Goal: Task Accomplishment & Management: Complete application form

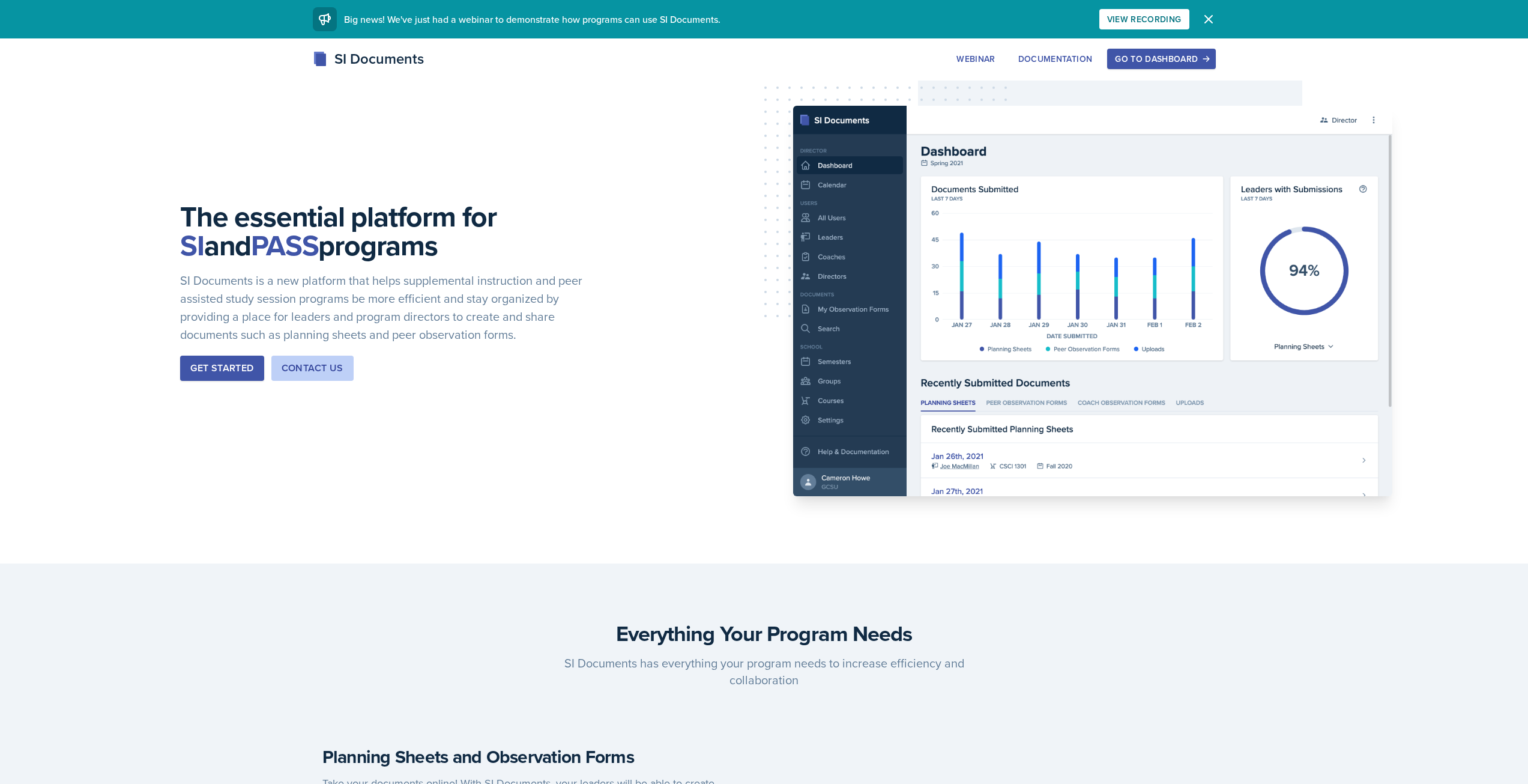
click at [1143, 54] on div "Go to Dashboard" at bounding box center [1161, 59] width 92 height 10
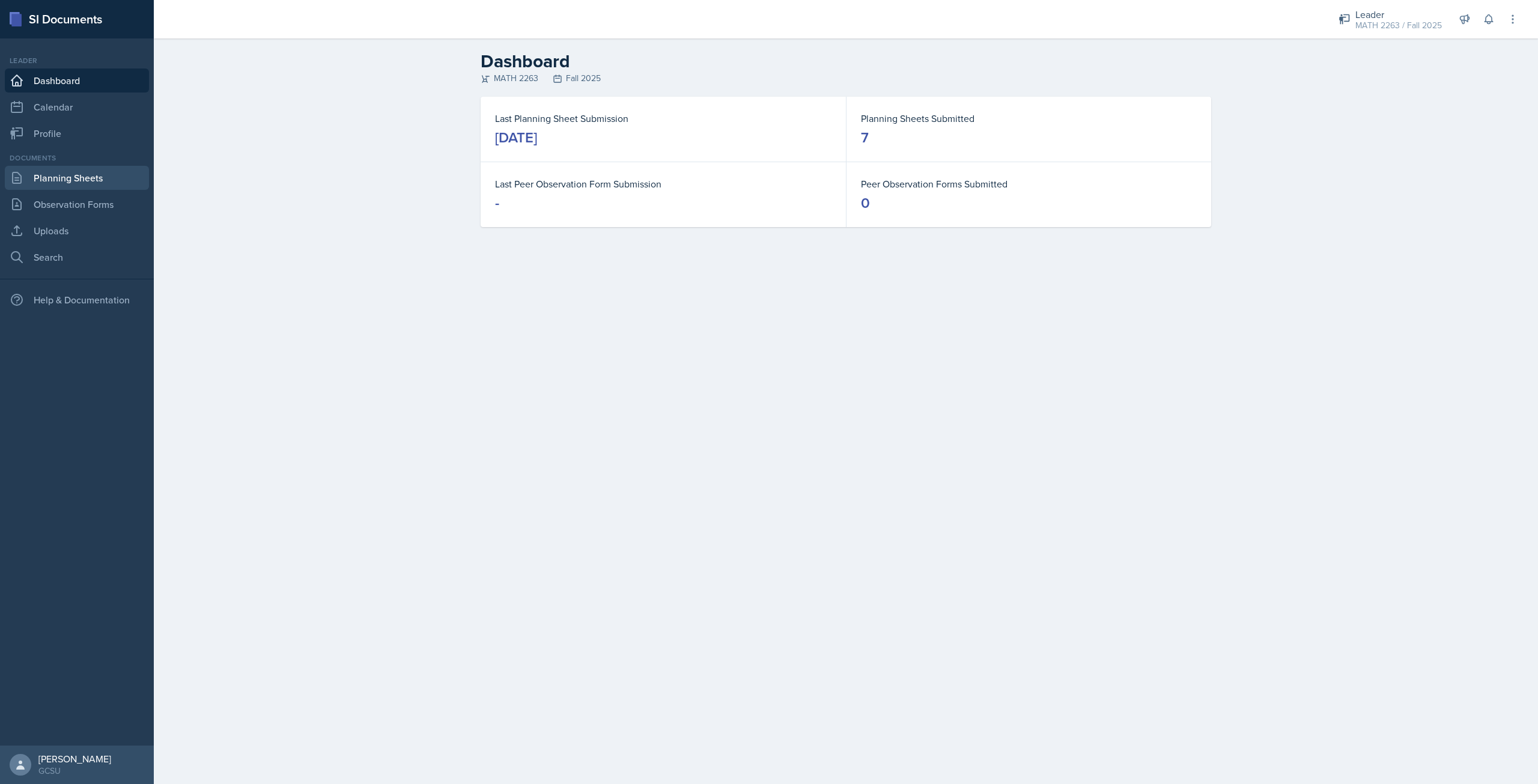
click at [77, 174] on link "Planning Sheets" at bounding box center [76, 177] width 144 height 24
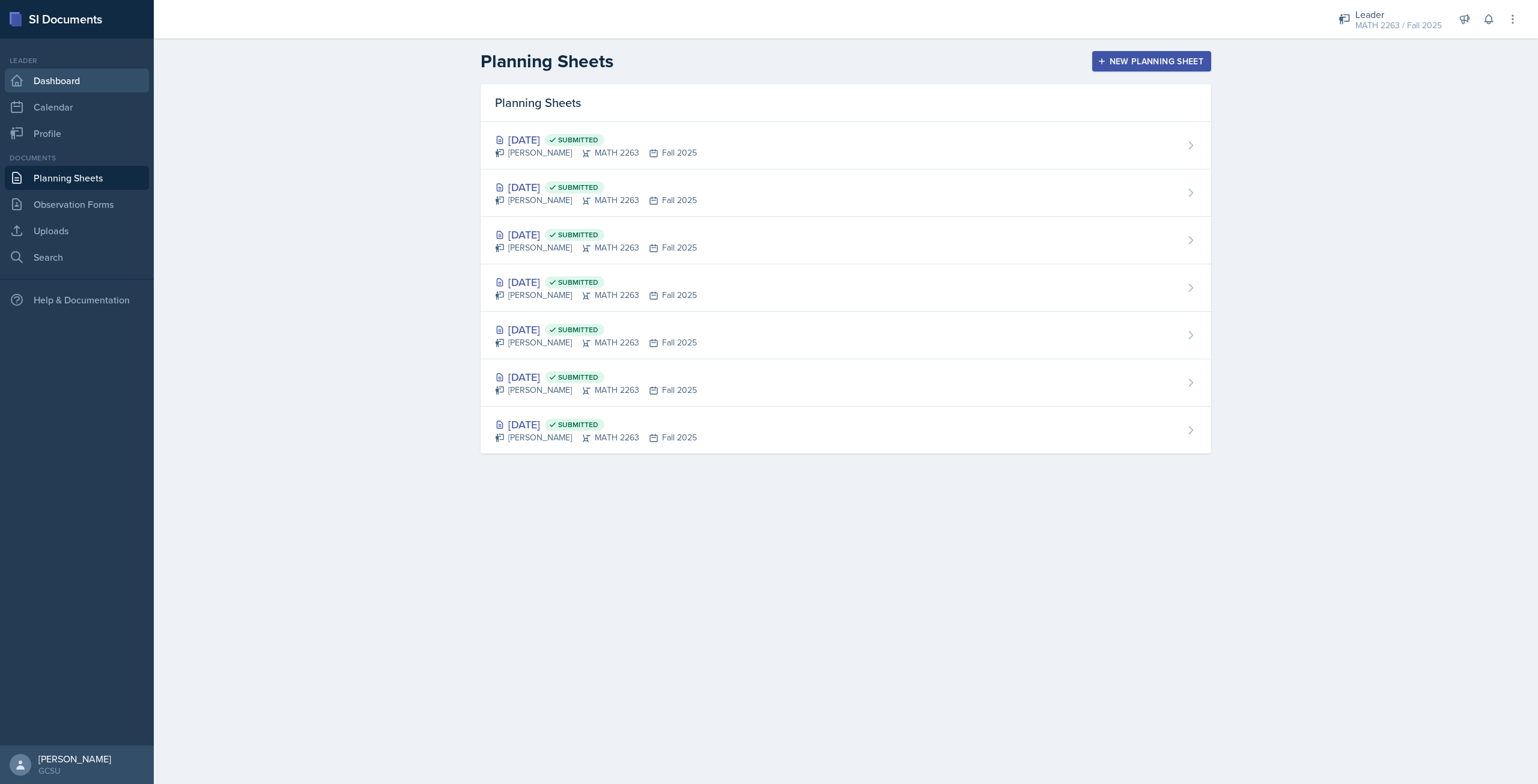
click at [33, 90] on link "Dashboard" at bounding box center [76, 80] width 144 height 24
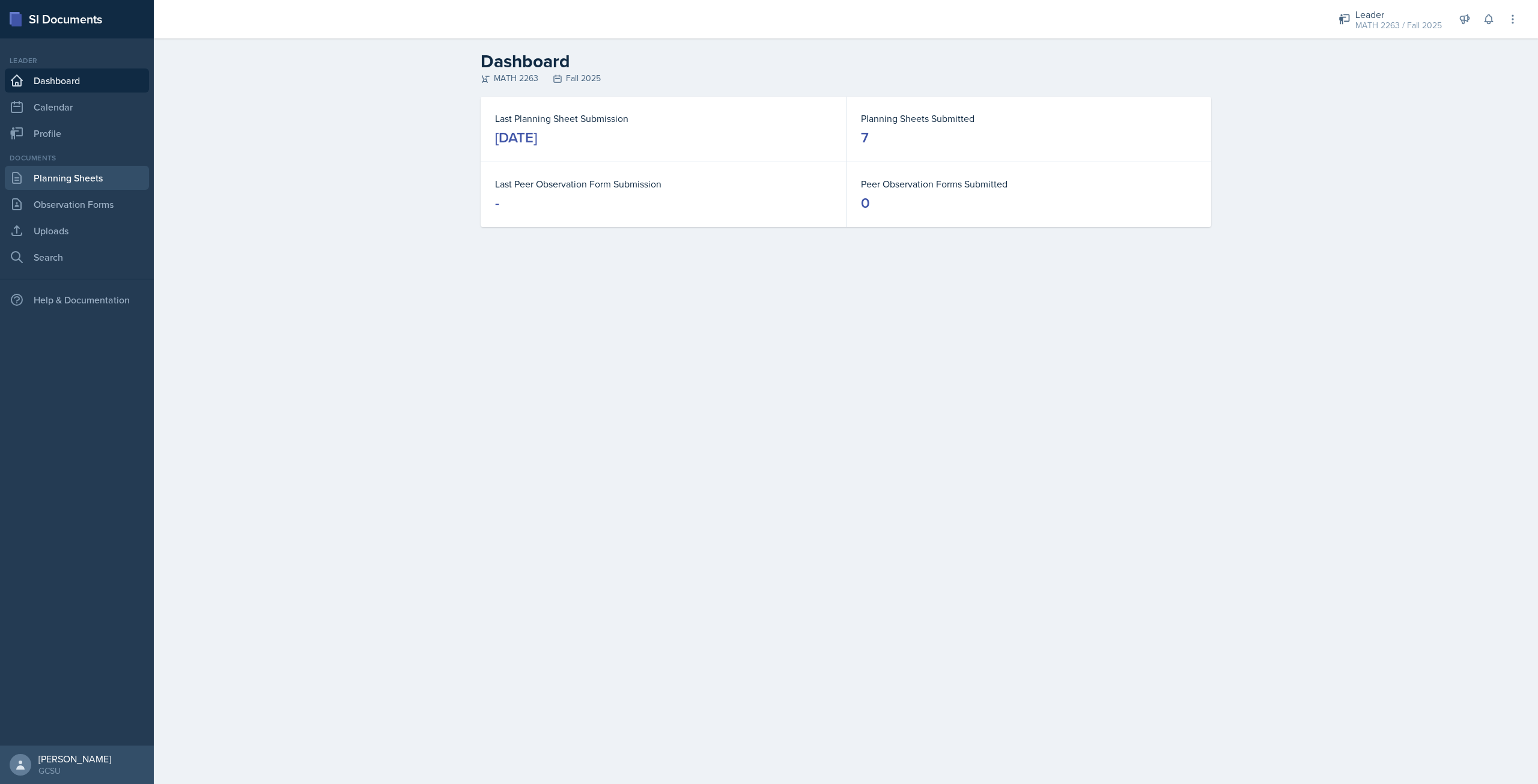
click at [91, 167] on link "Planning Sheets" at bounding box center [76, 177] width 144 height 24
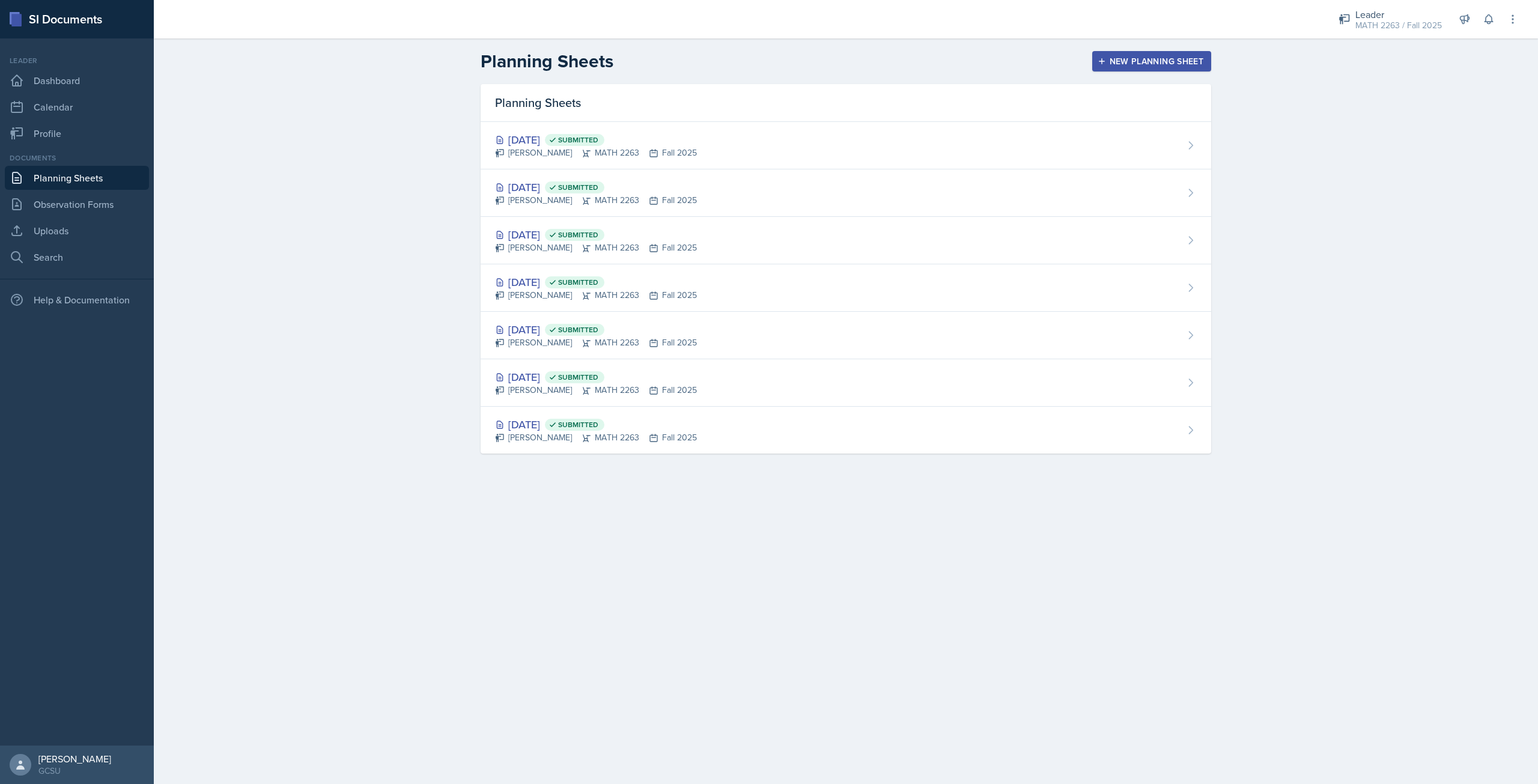
click at [1117, 56] on div "New Planning Sheet" at bounding box center [1151, 61] width 103 height 10
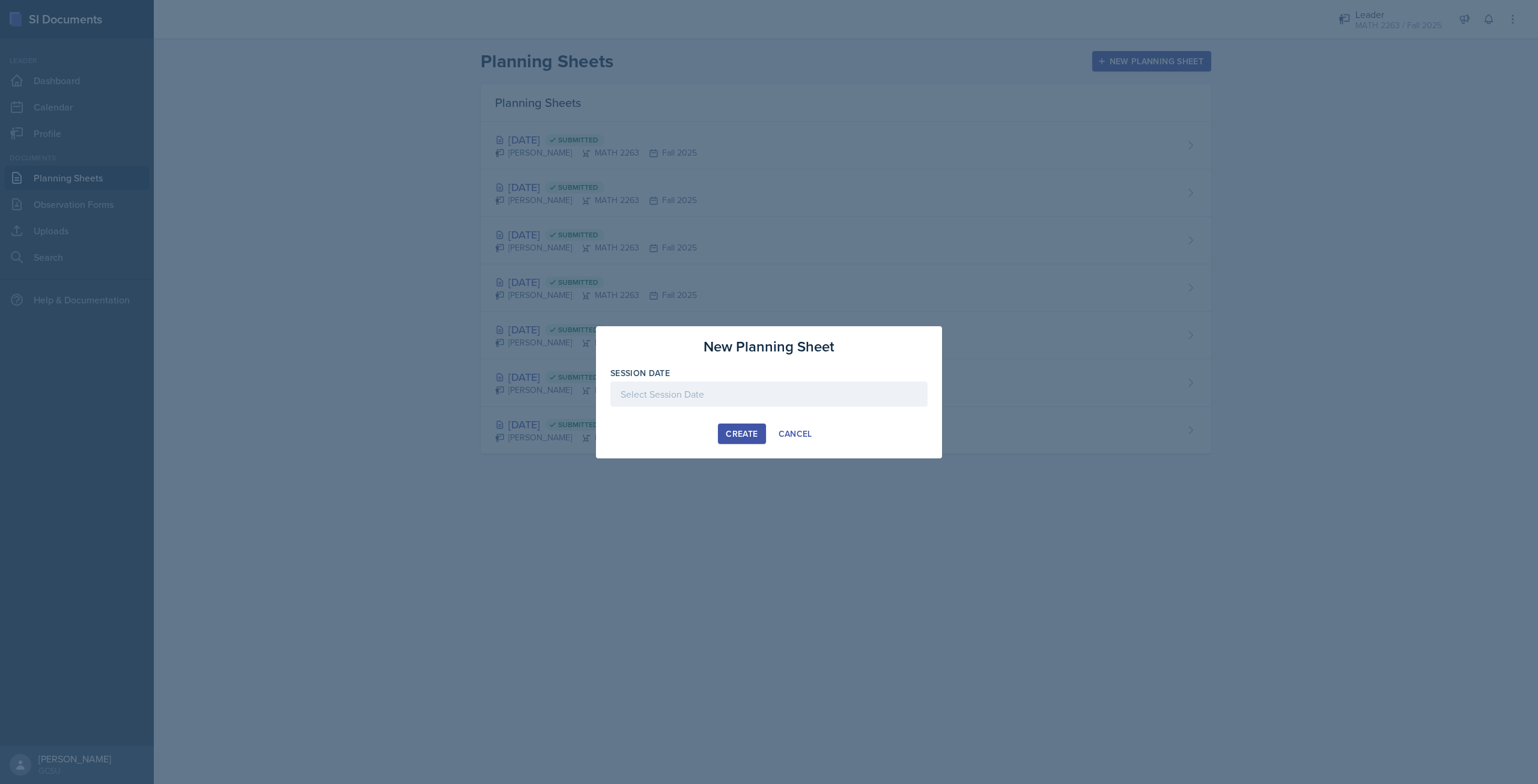
click at [739, 386] on div at bounding box center [769, 393] width 317 height 25
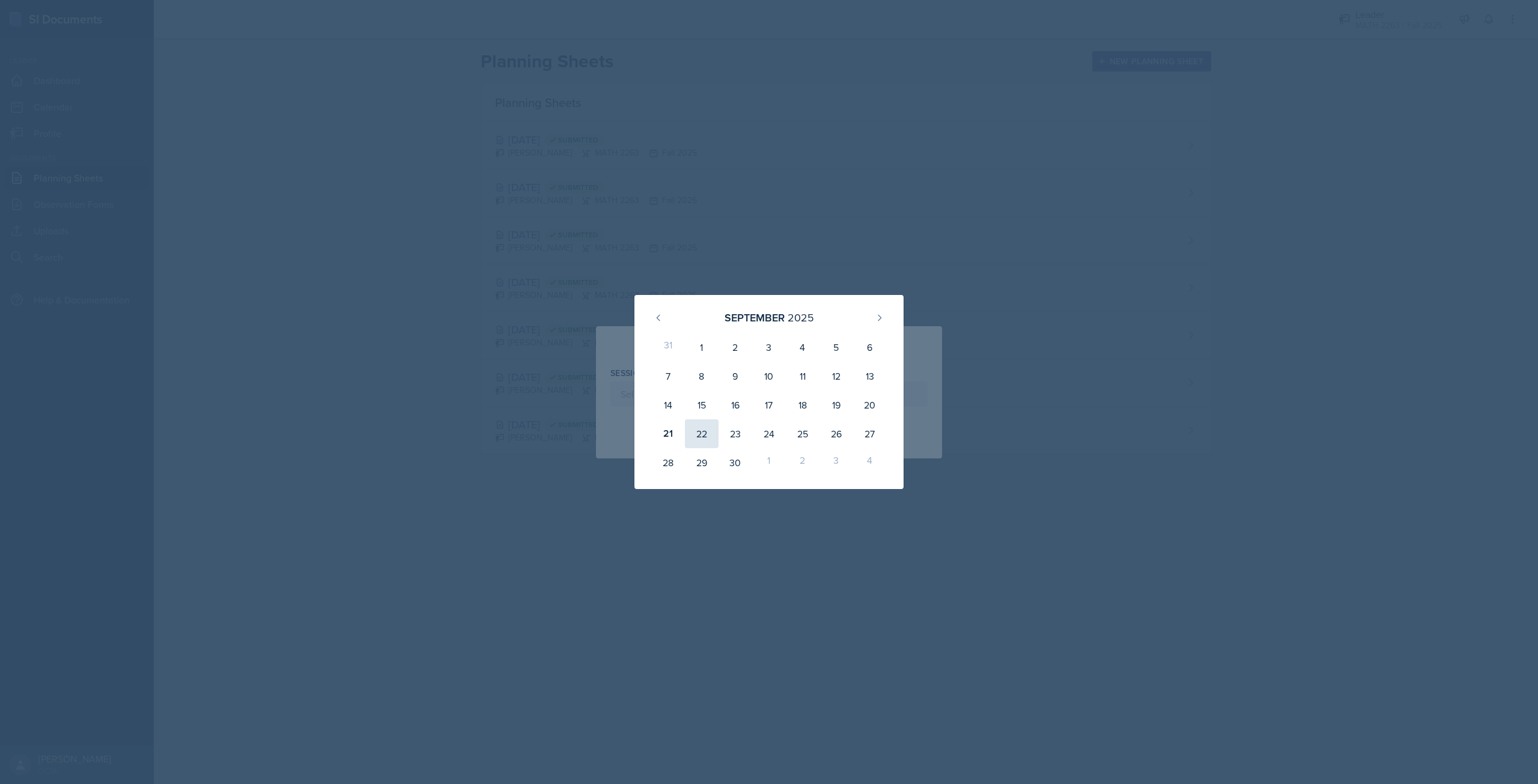
click at [698, 429] on div "22" at bounding box center [701, 433] width 33 height 29
type input "[DATE]"
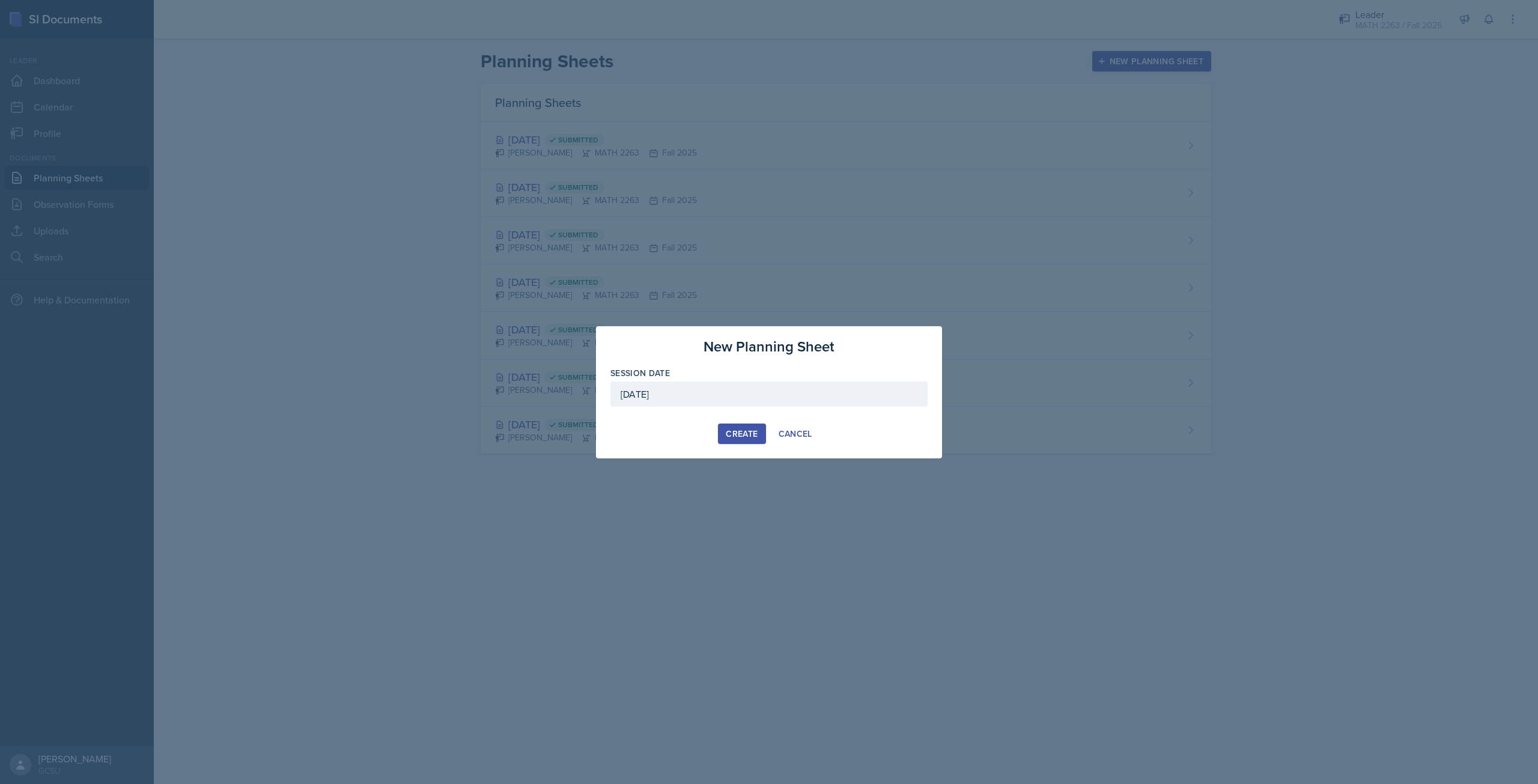
click at [739, 433] on div "Create" at bounding box center [741, 433] width 31 height 10
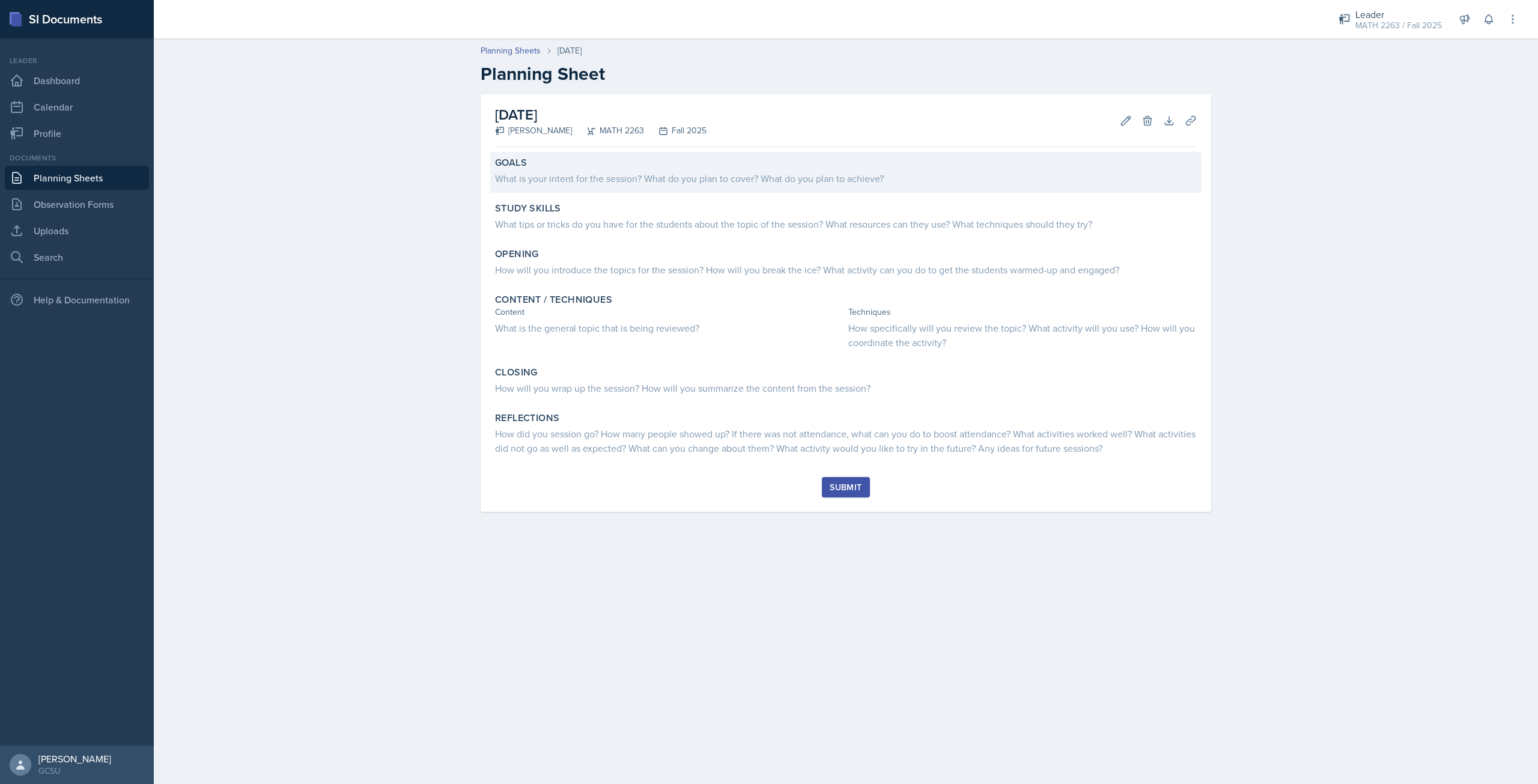
click at [637, 186] on div "Goals What is your intent for the session? What do you plan to cover? What do y…" at bounding box center [845, 172] width 711 height 41
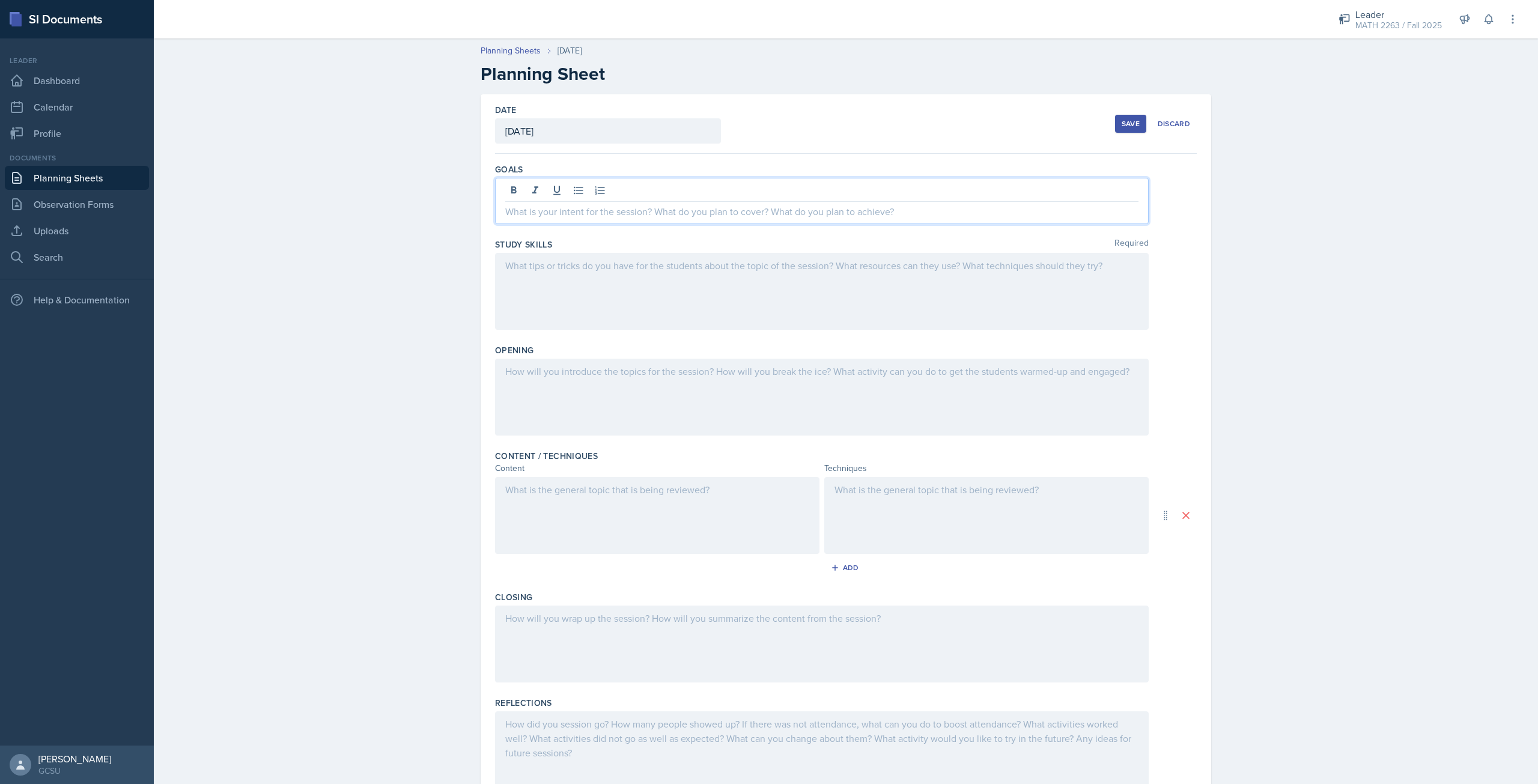
click at [639, 191] on div at bounding box center [821, 201] width 654 height 47
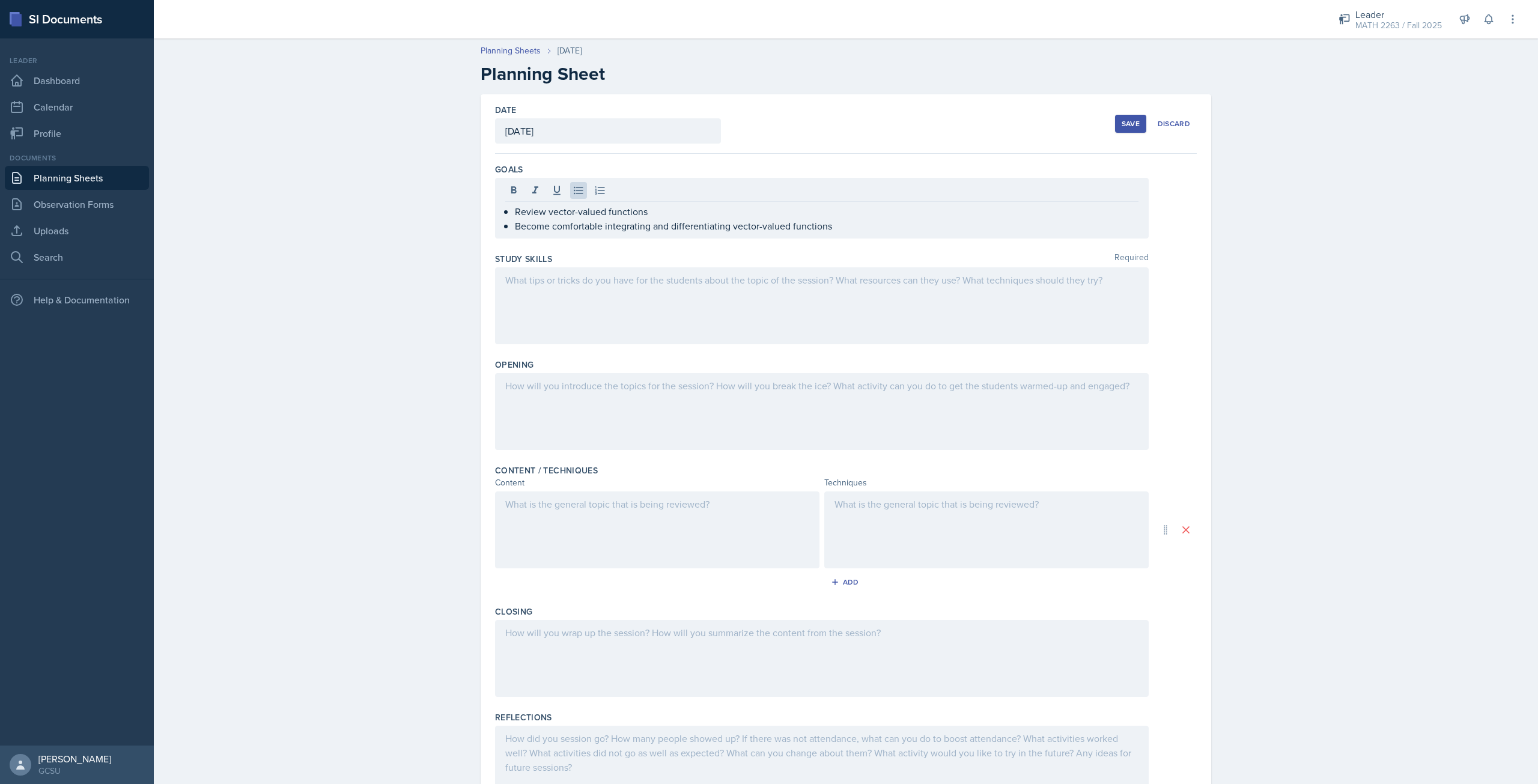
click at [760, 291] on div at bounding box center [821, 306] width 654 height 77
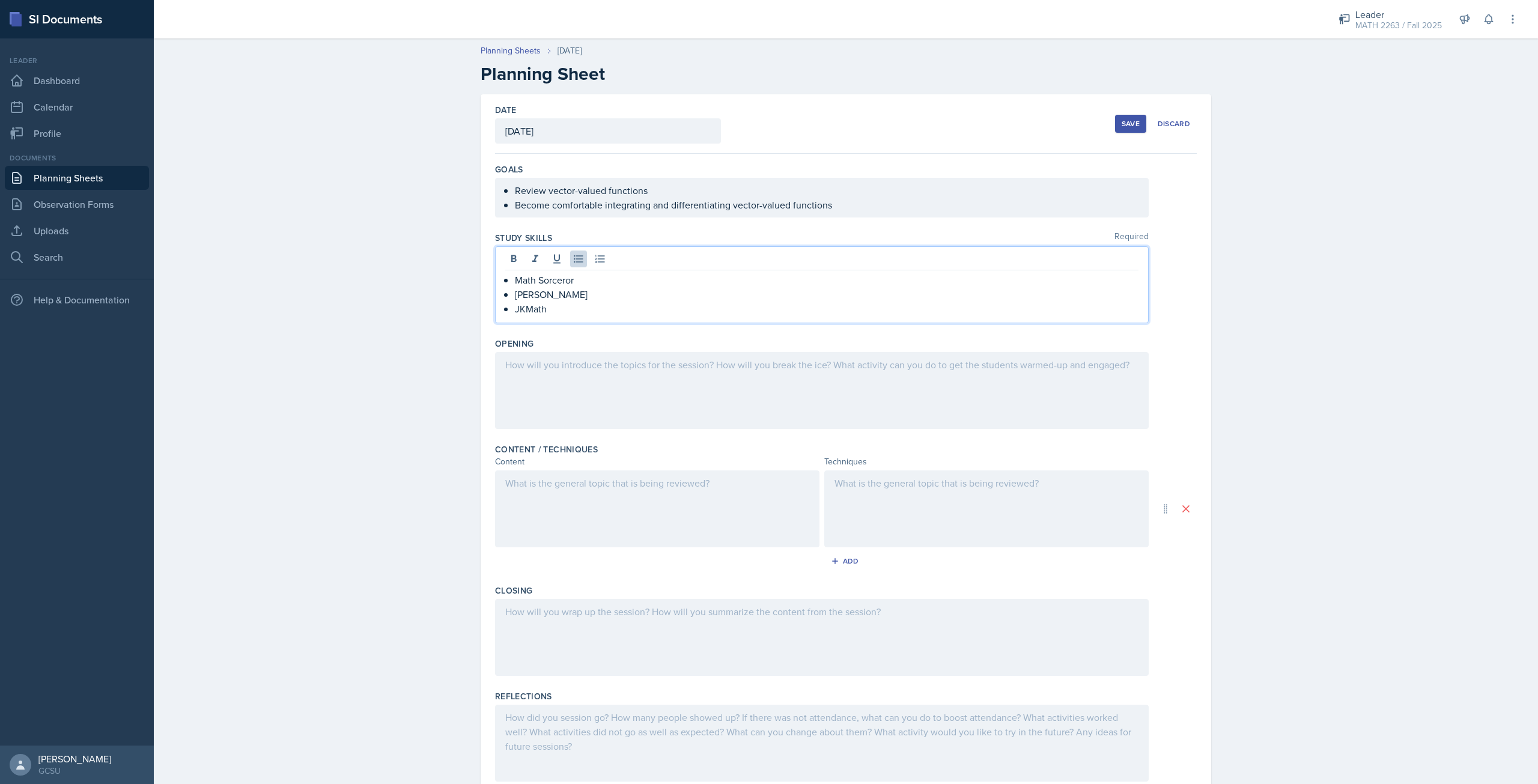
click at [760, 347] on div "Opening" at bounding box center [845, 343] width 701 height 12
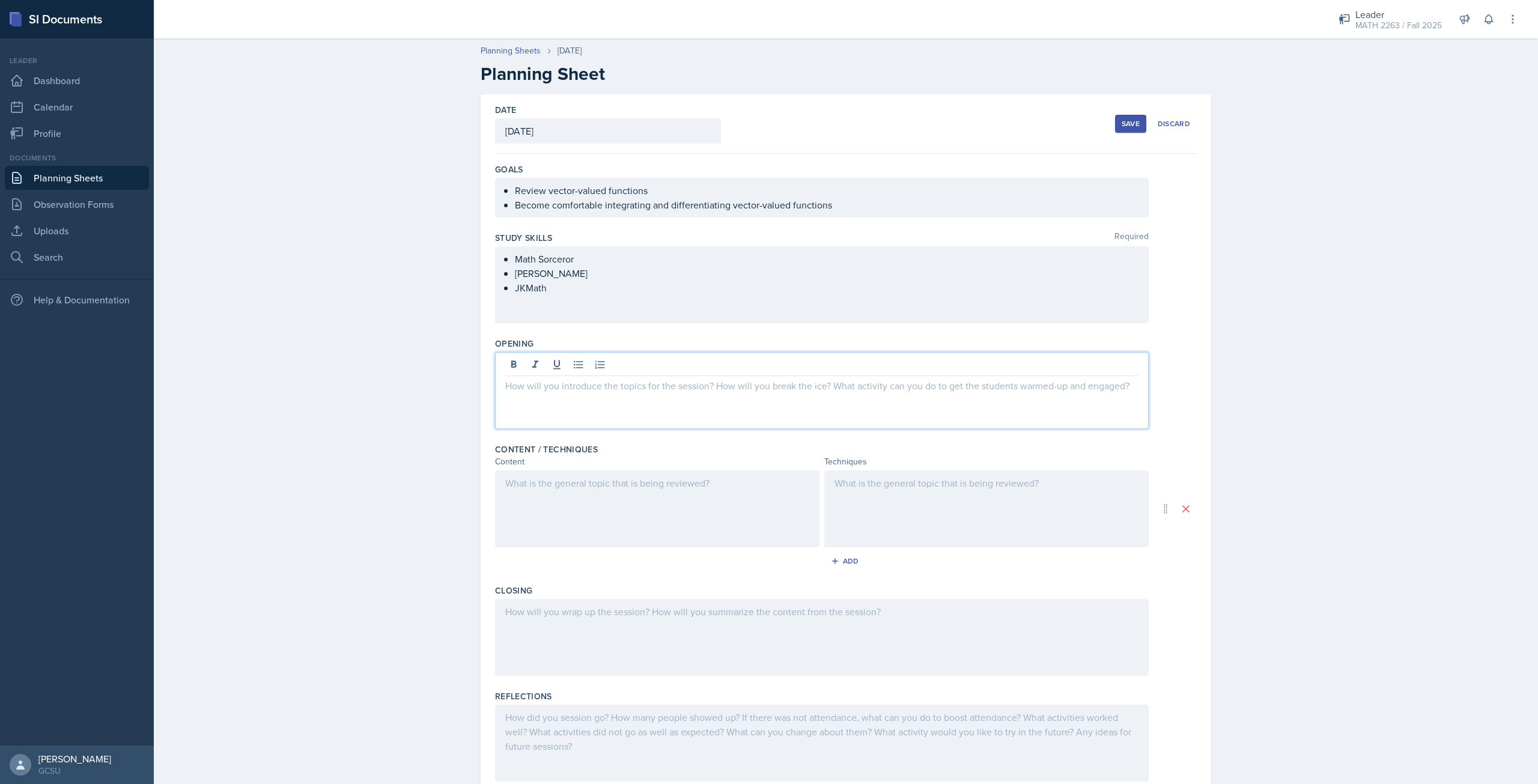
click at [764, 357] on div at bounding box center [821, 390] width 654 height 77
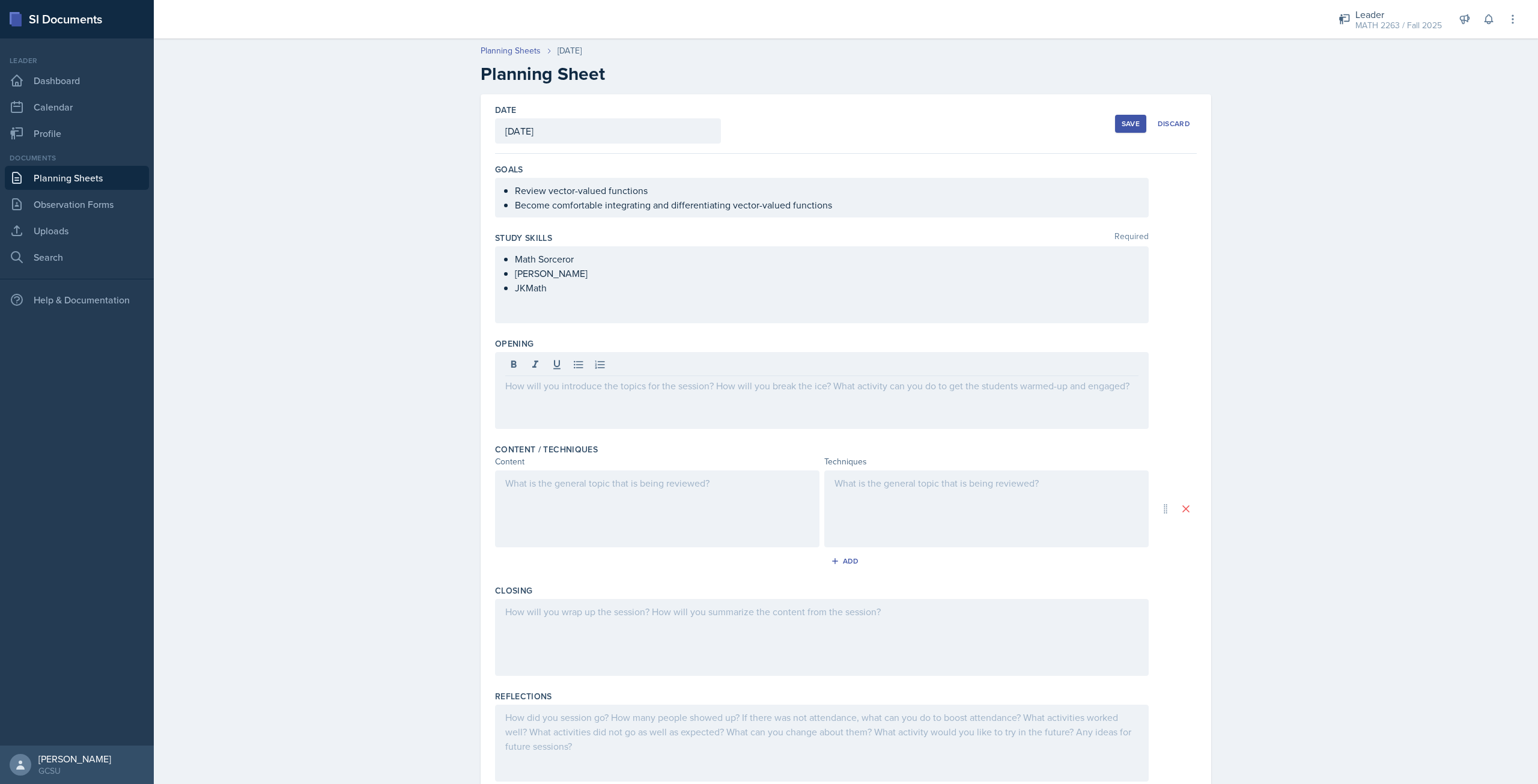
click at [728, 307] on div "Math Sorceror [PERSON_NAME]" at bounding box center [821, 284] width 654 height 77
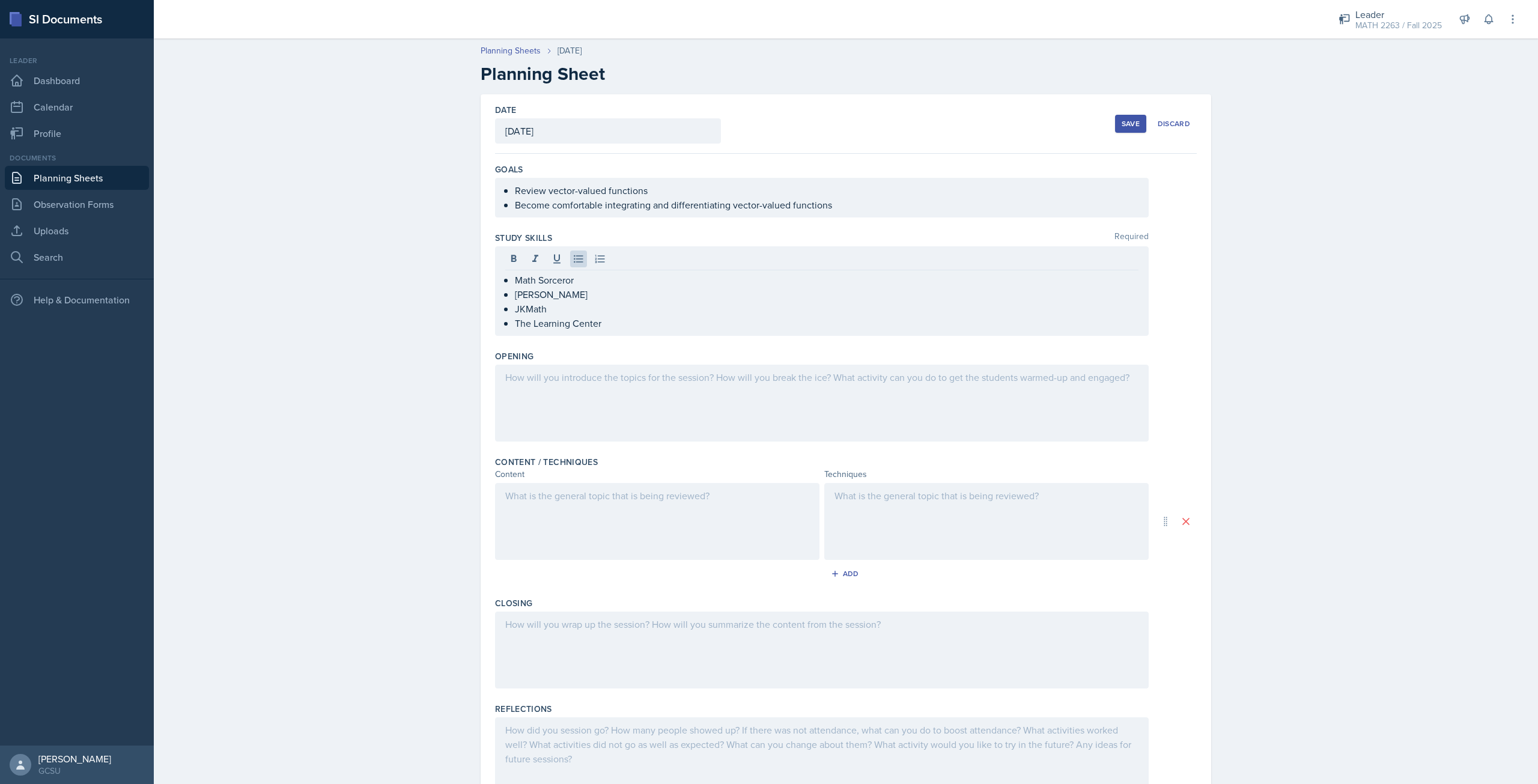
click at [734, 369] on div at bounding box center [821, 403] width 654 height 77
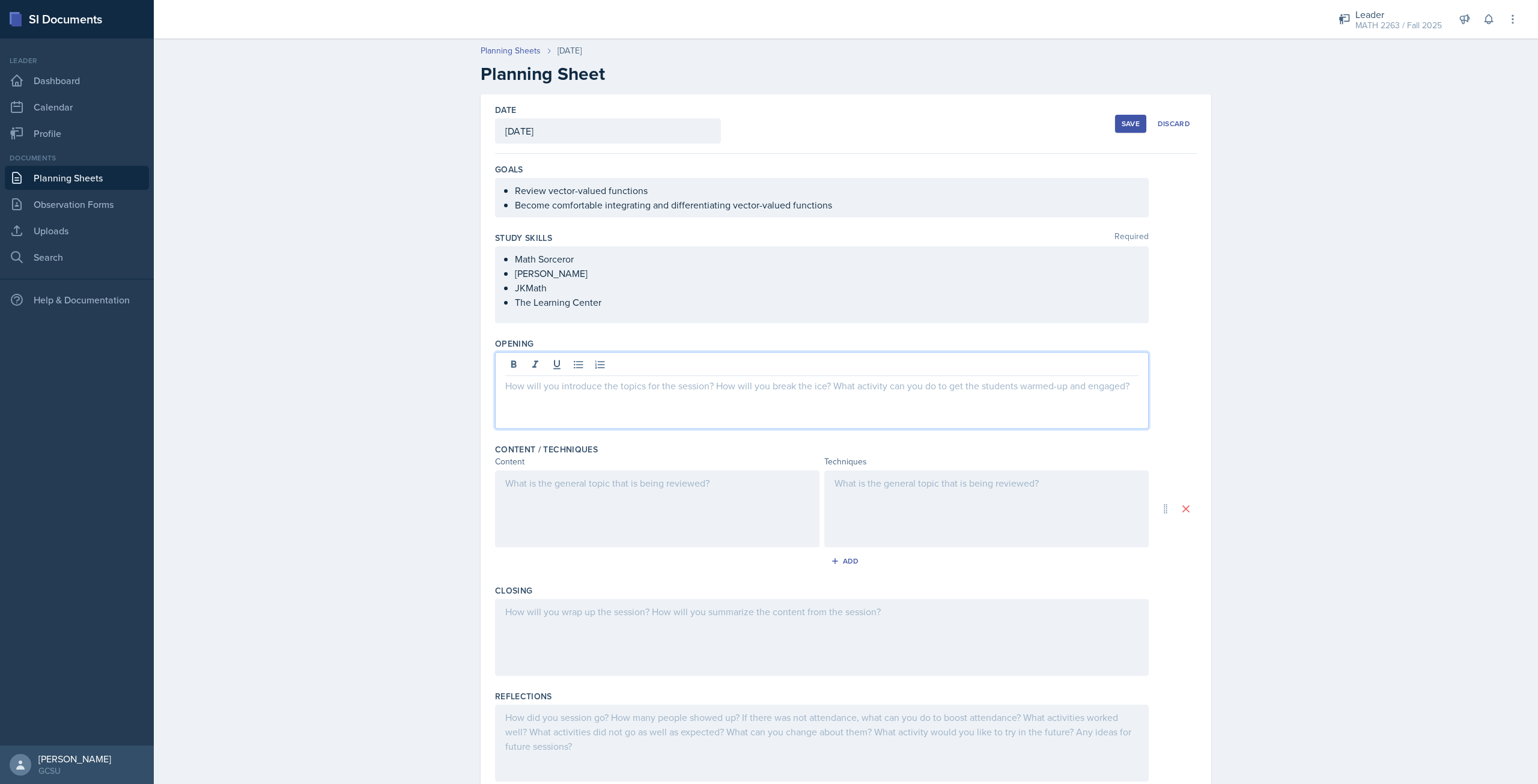
click at [882, 208] on ul "Review vector-valued functions Become comfortable integrating and differentiati…" at bounding box center [826, 197] width 623 height 29
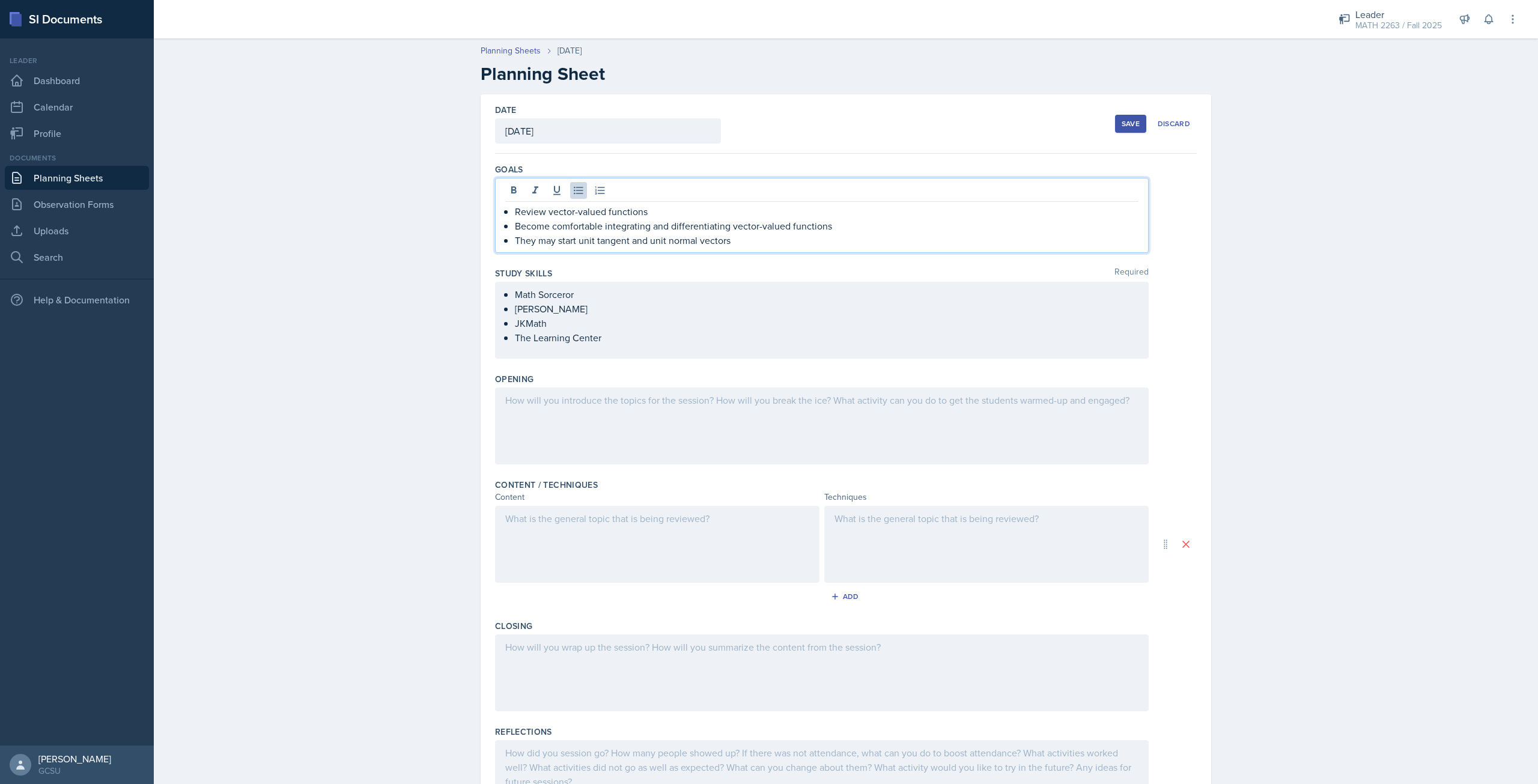
click at [533, 239] on p "They may start unit tangent and unit normal vectors" at bounding box center [826, 240] width 623 height 14
click at [568, 239] on p "We may start unit tangent and unit normal vectors" at bounding box center [826, 240] width 623 height 14
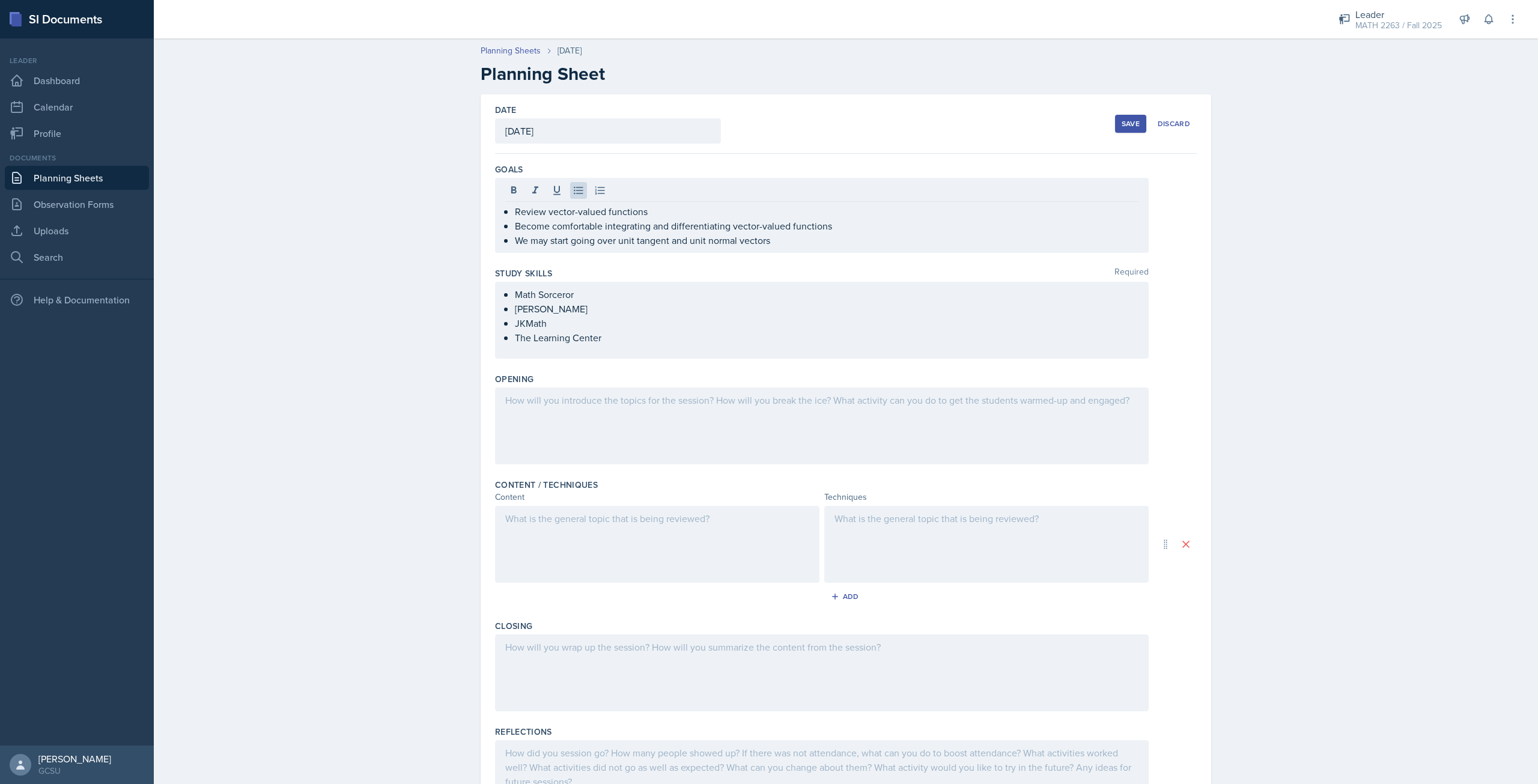
click at [706, 432] on div at bounding box center [821, 426] width 654 height 77
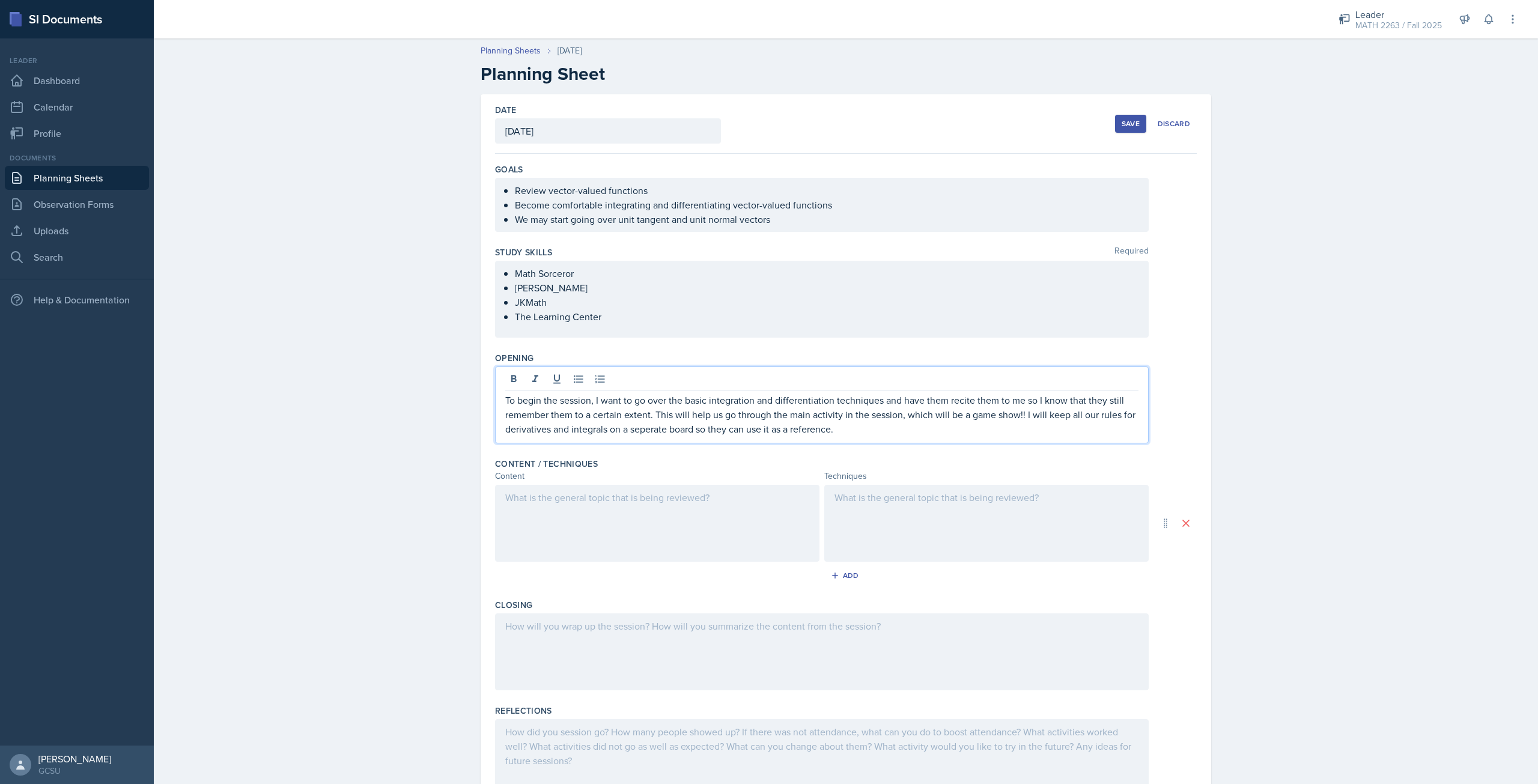
click at [706, 521] on div at bounding box center [657, 523] width 324 height 77
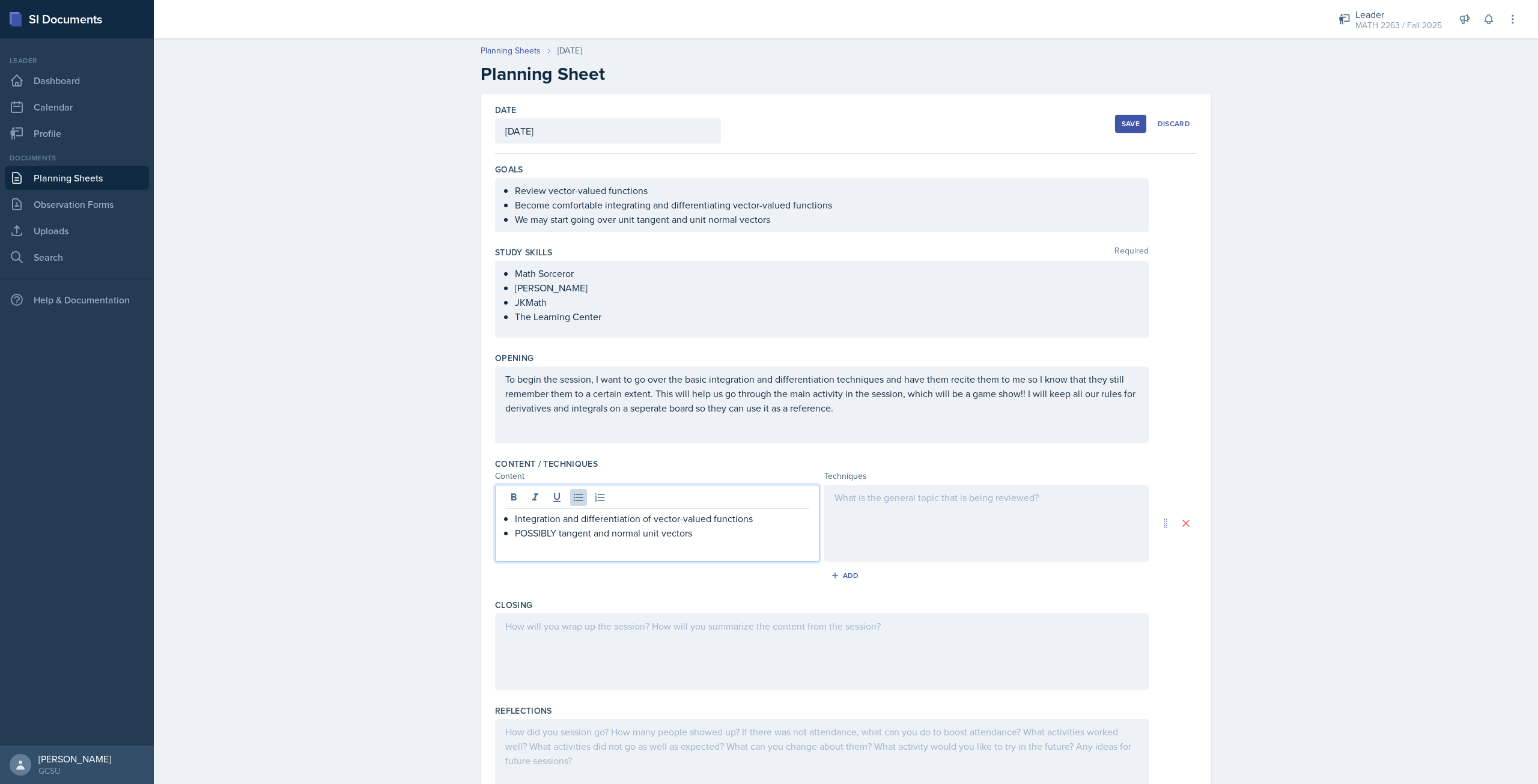
click at [928, 516] on div at bounding box center [986, 523] width 324 height 77
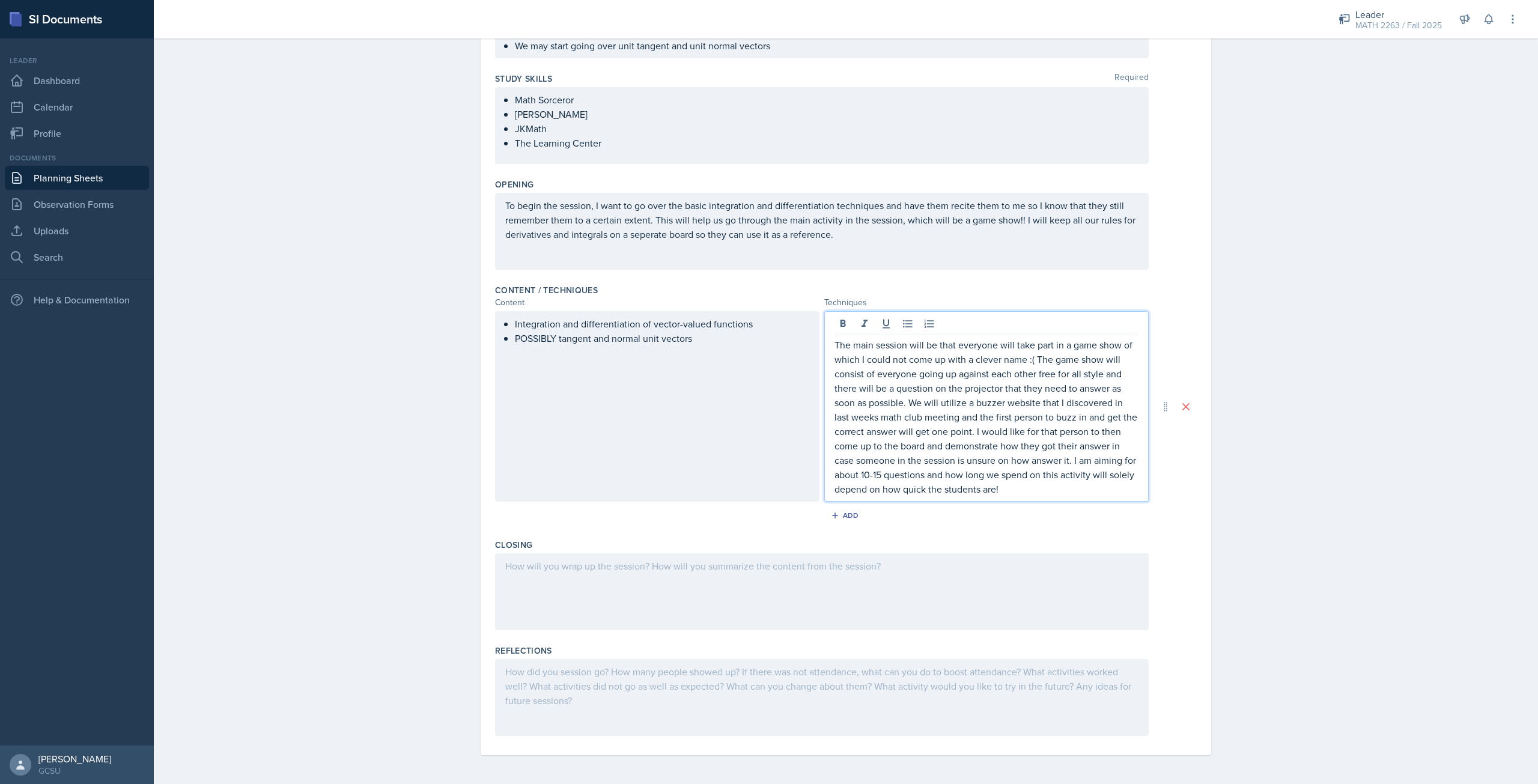
click at [872, 591] on div at bounding box center [821, 592] width 654 height 77
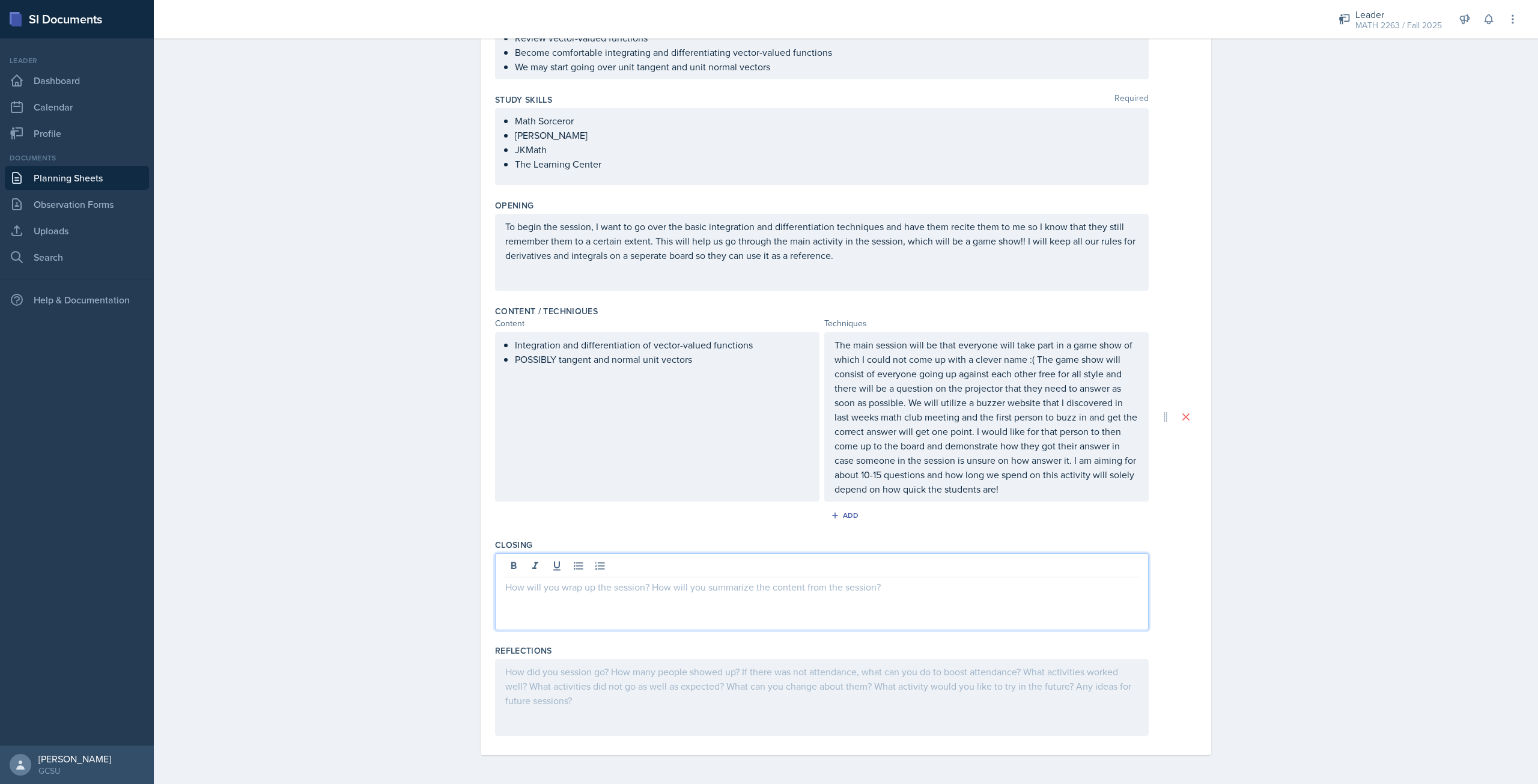
click at [866, 588] on p at bounding box center [821, 586] width 633 height 14
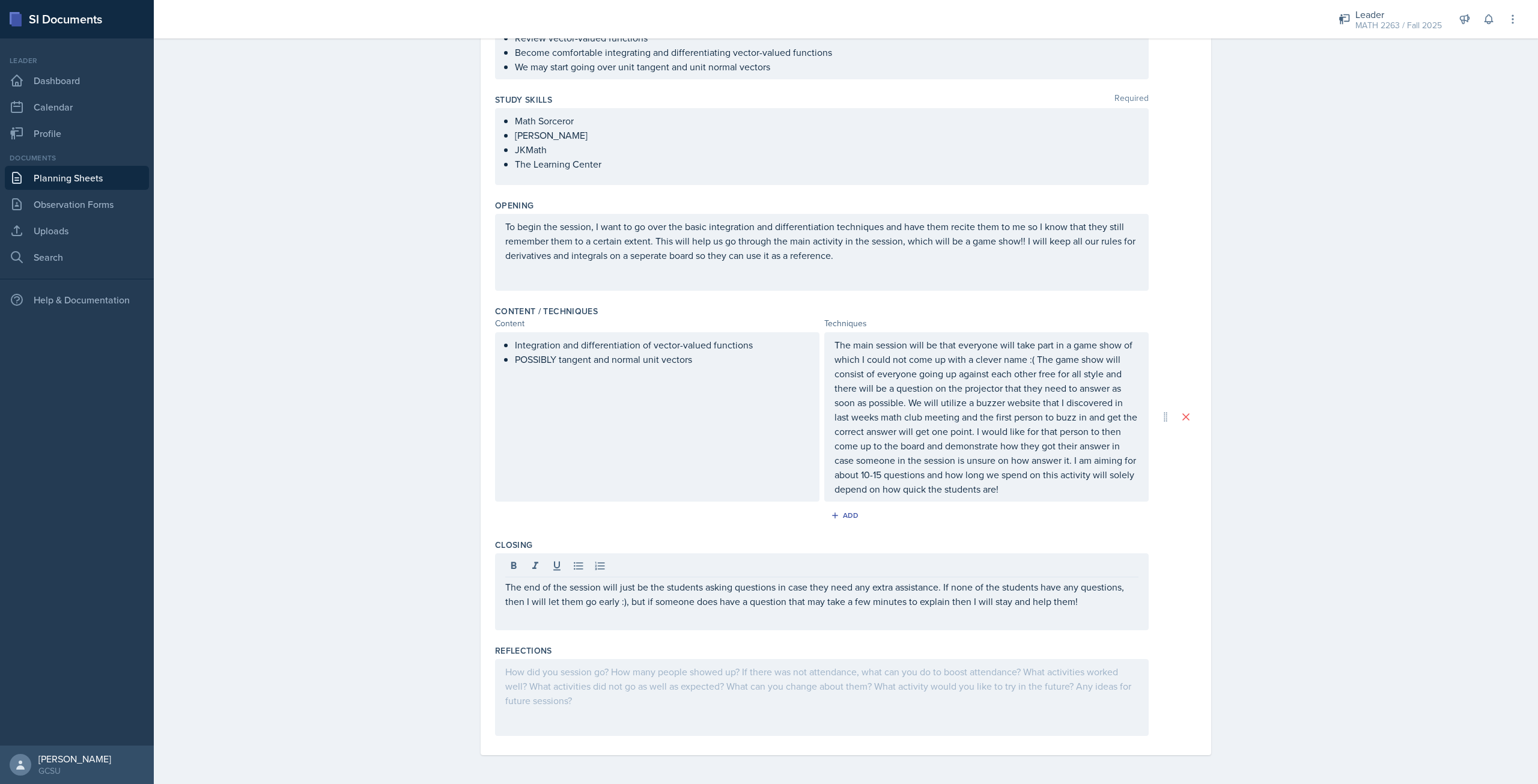
click at [823, 685] on div at bounding box center [821, 697] width 654 height 77
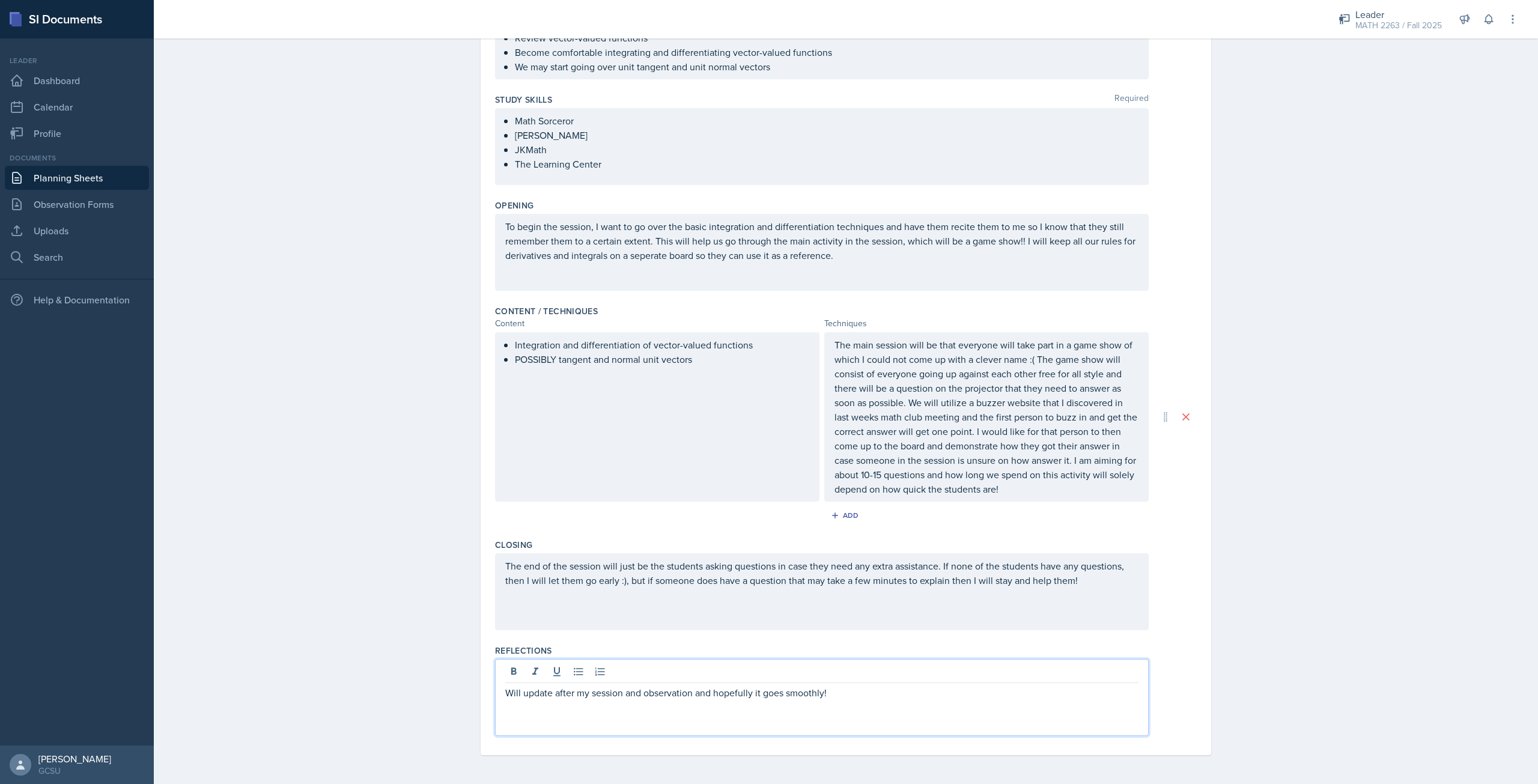
click at [1317, 536] on div "Planning Sheets [DATE] Planning Sheet Date [DATE] [DATE] 31 1 2 3 4 5 6 7 8 9 1…" at bounding box center [845, 332] width 1385 height 904
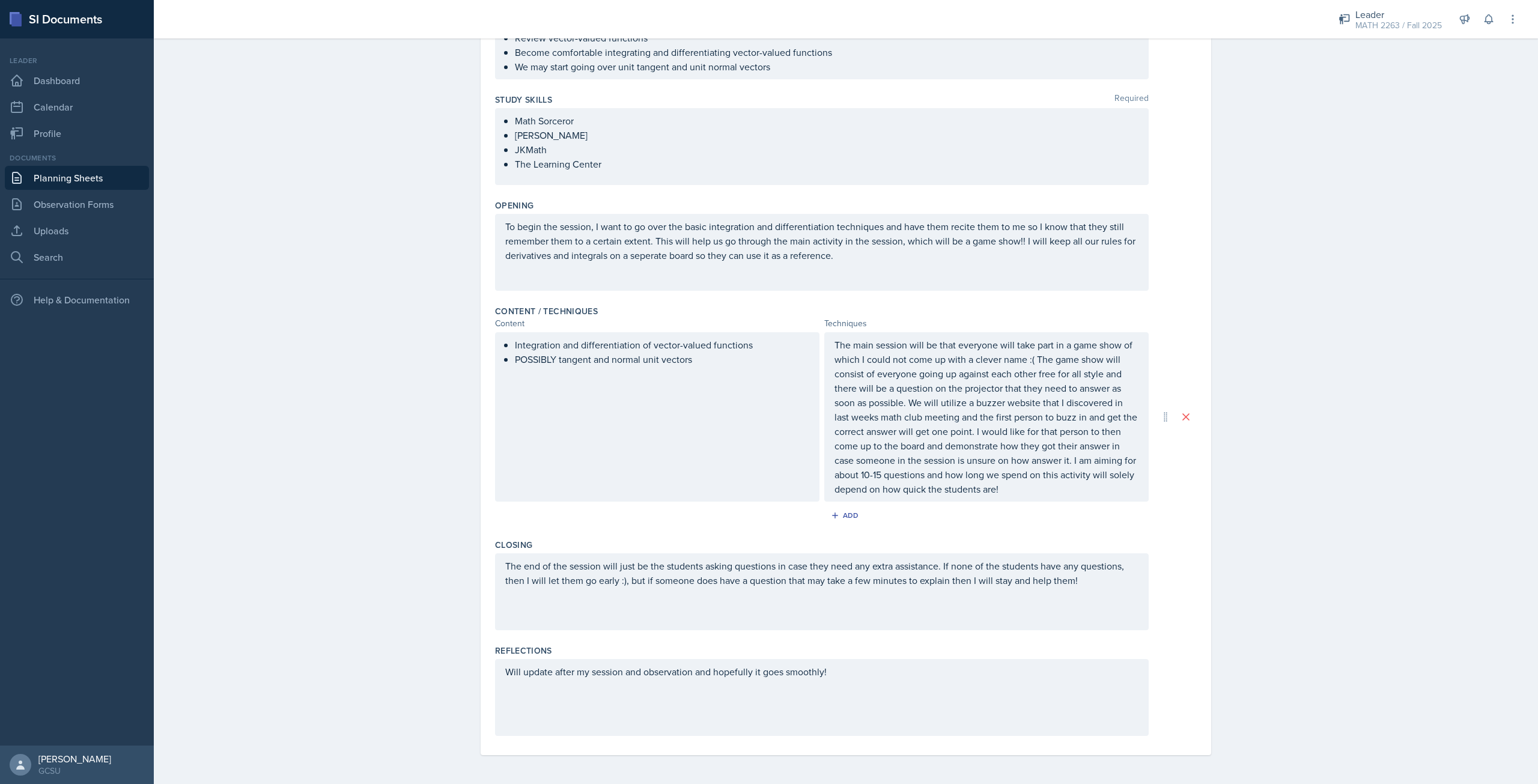
click at [1049, 492] on p "The main session will be that everyone will take part in a game show of which I…" at bounding box center [986, 416] width 304 height 158
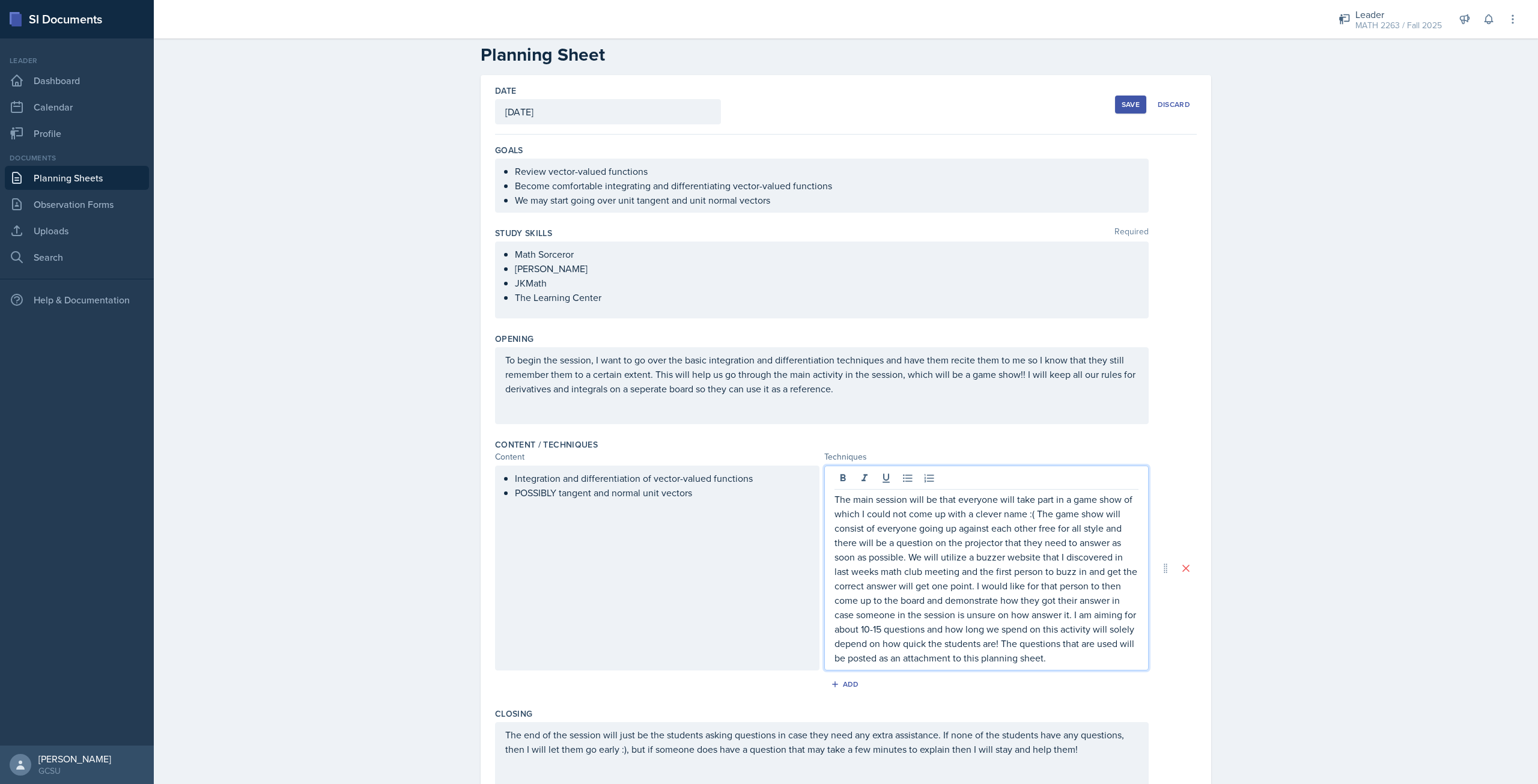
scroll to position [0, 0]
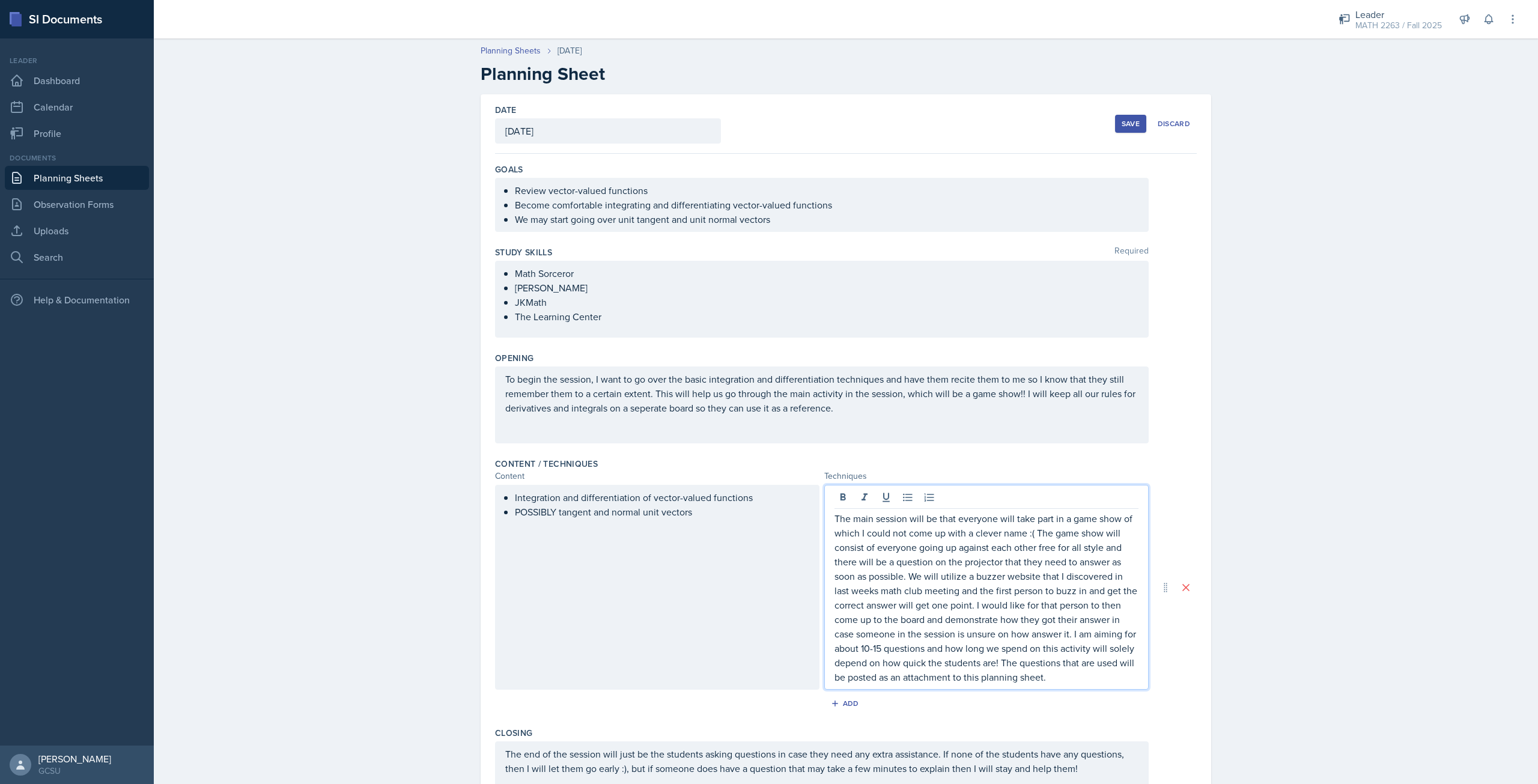
click at [1130, 123] on div "Save" at bounding box center [1130, 124] width 18 height 10
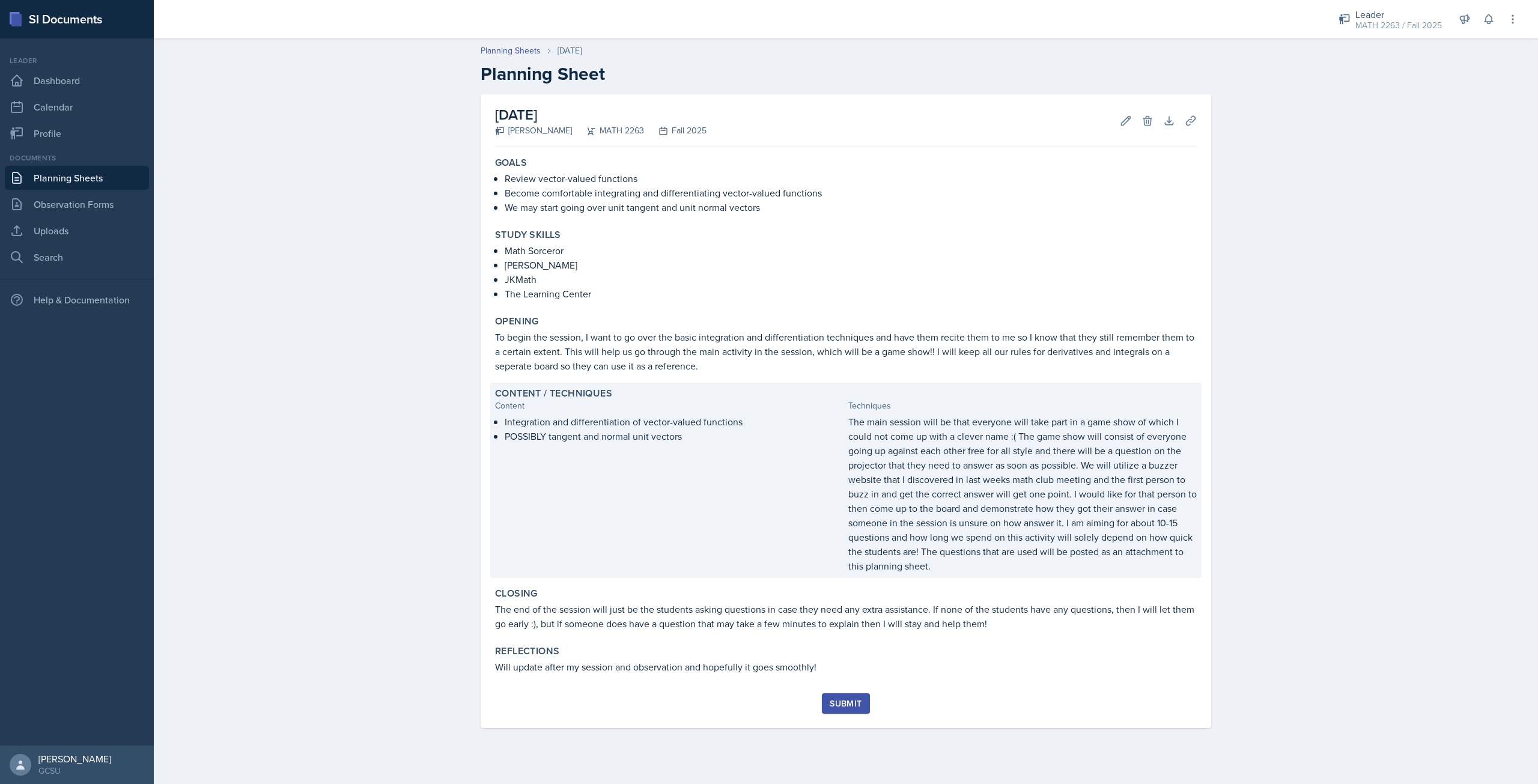
click at [647, 432] on p "POSSIBLY tangent and normal unit vectors" at bounding box center [675, 435] width 339 height 14
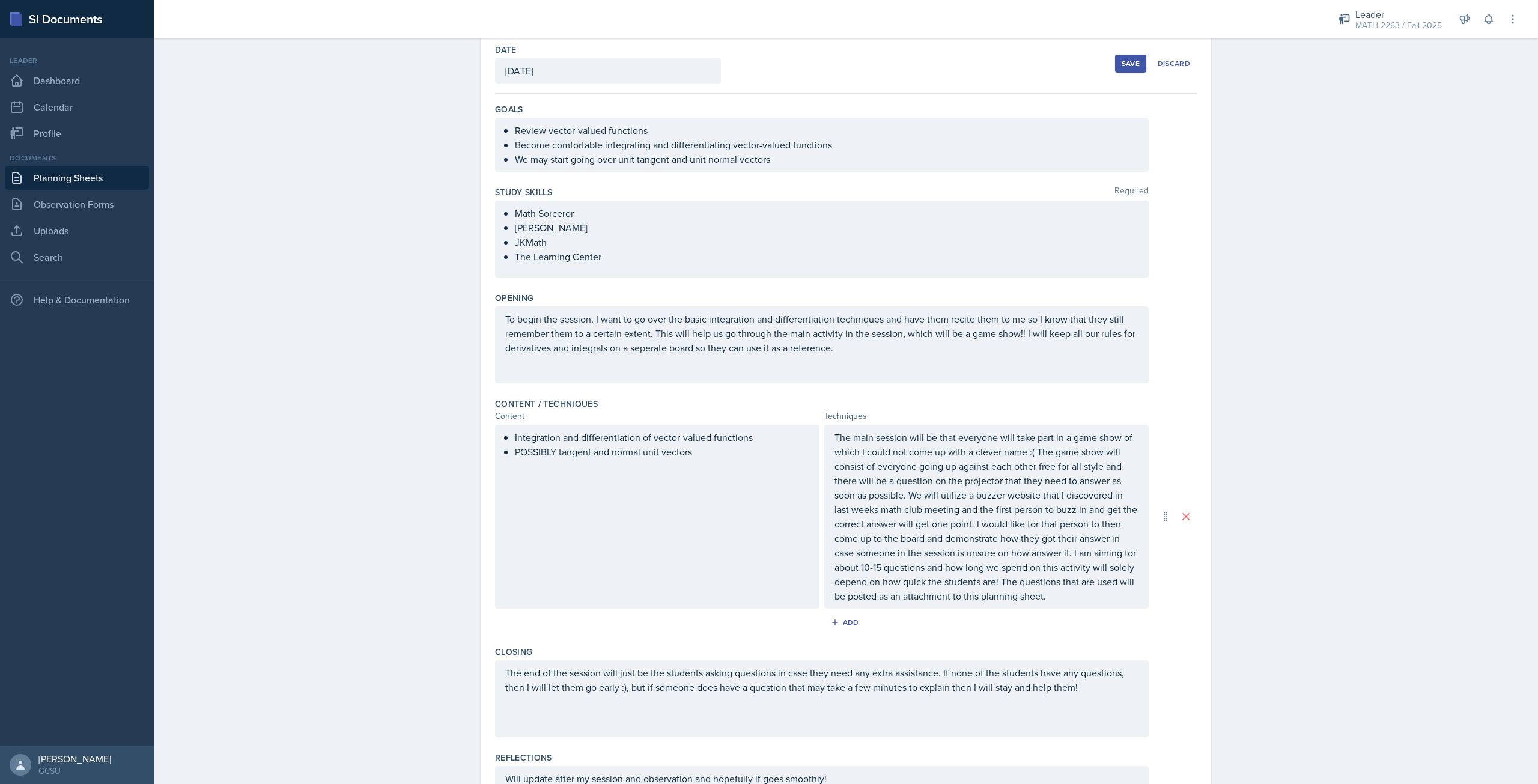
scroll to position [81, 0]
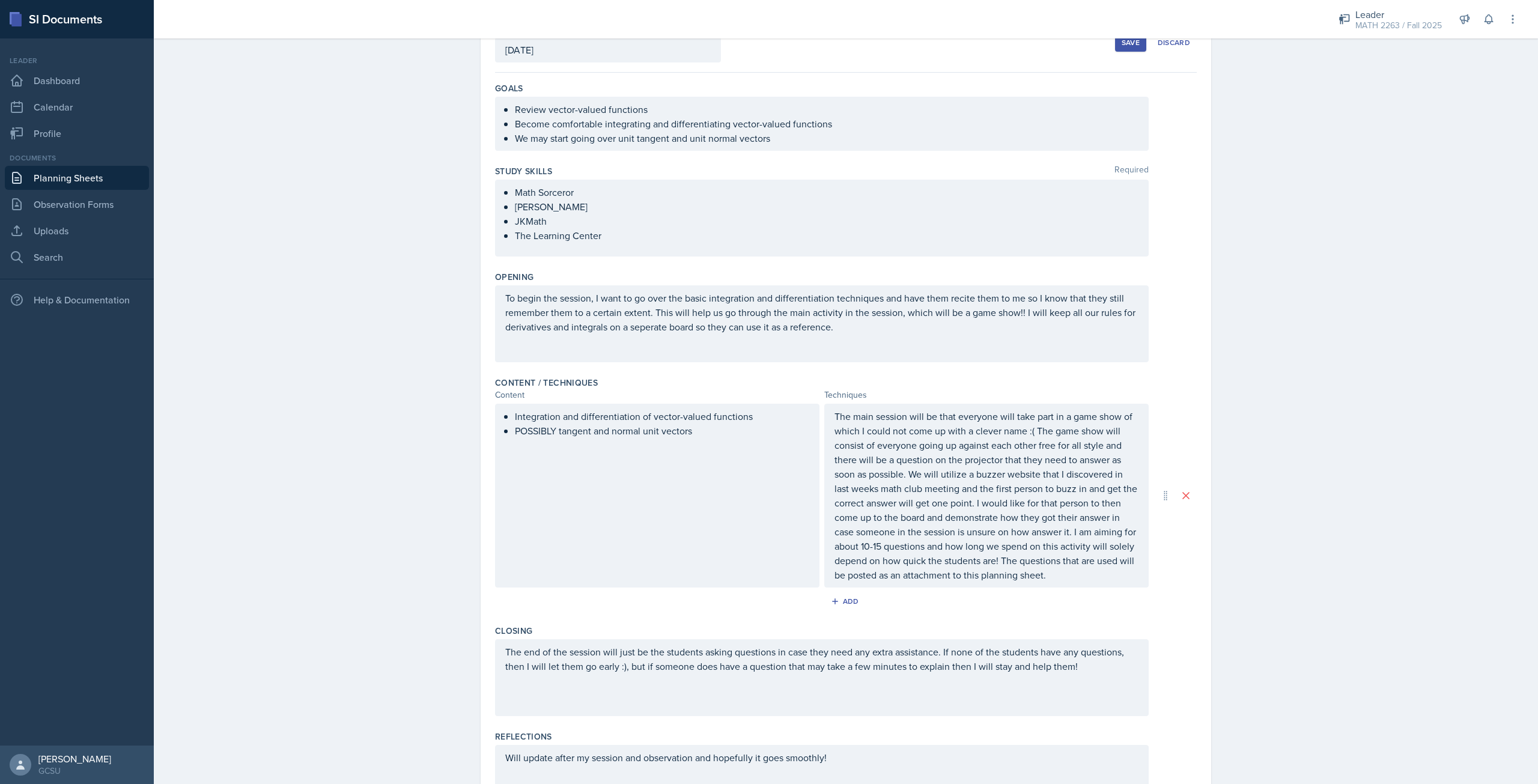
click at [554, 438] on p "POSSIBLY tangent and normal unit vectors" at bounding box center [661, 430] width 294 height 14
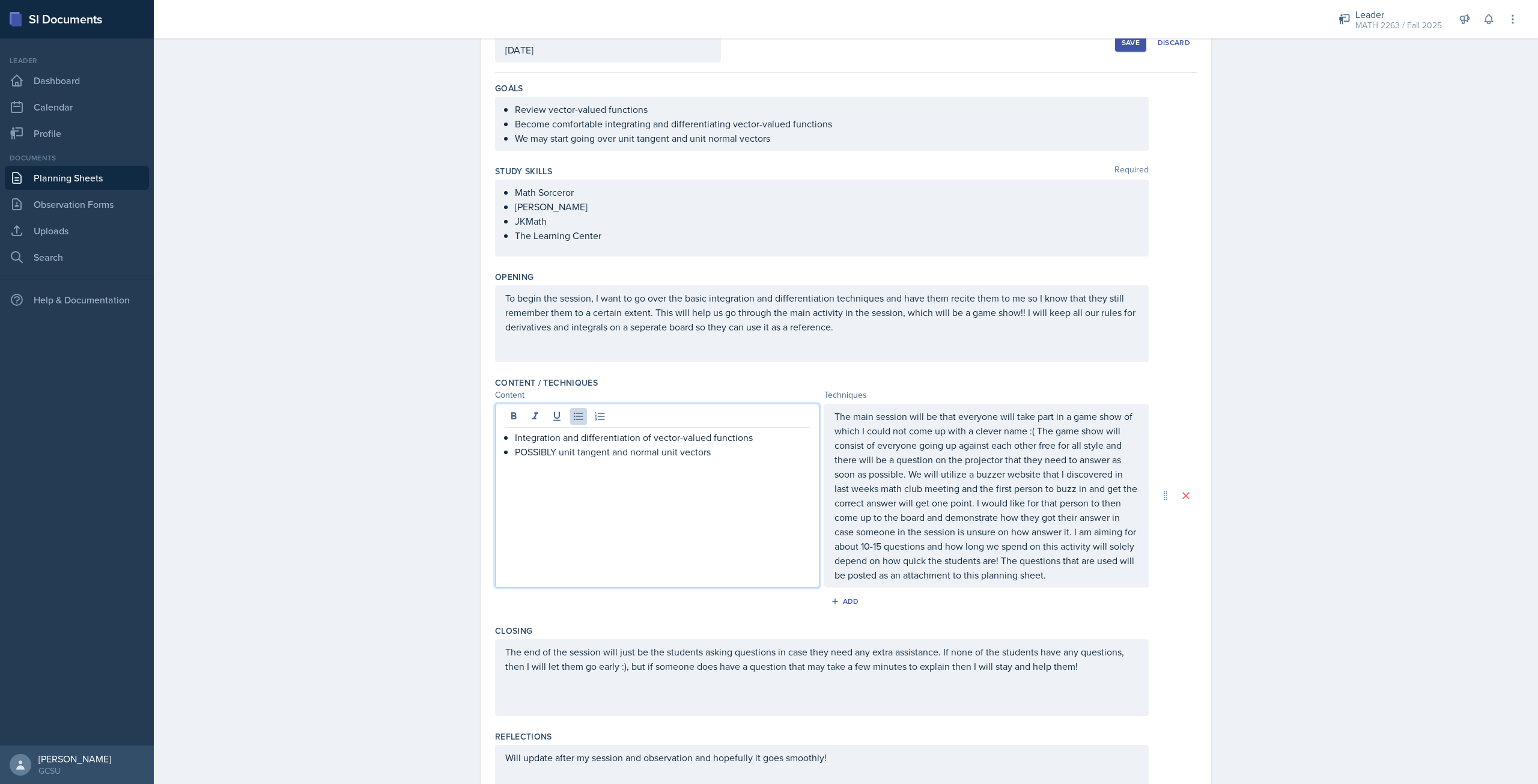
click at [670, 454] on p "POSSIBLY unit tangent and normal unit vectors" at bounding box center [661, 452] width 294 height 14
click at [674, 454] on p "POSSIBLY unit tangent and normal unit vectors" at bounding box center [661, 452] width 294 height 14
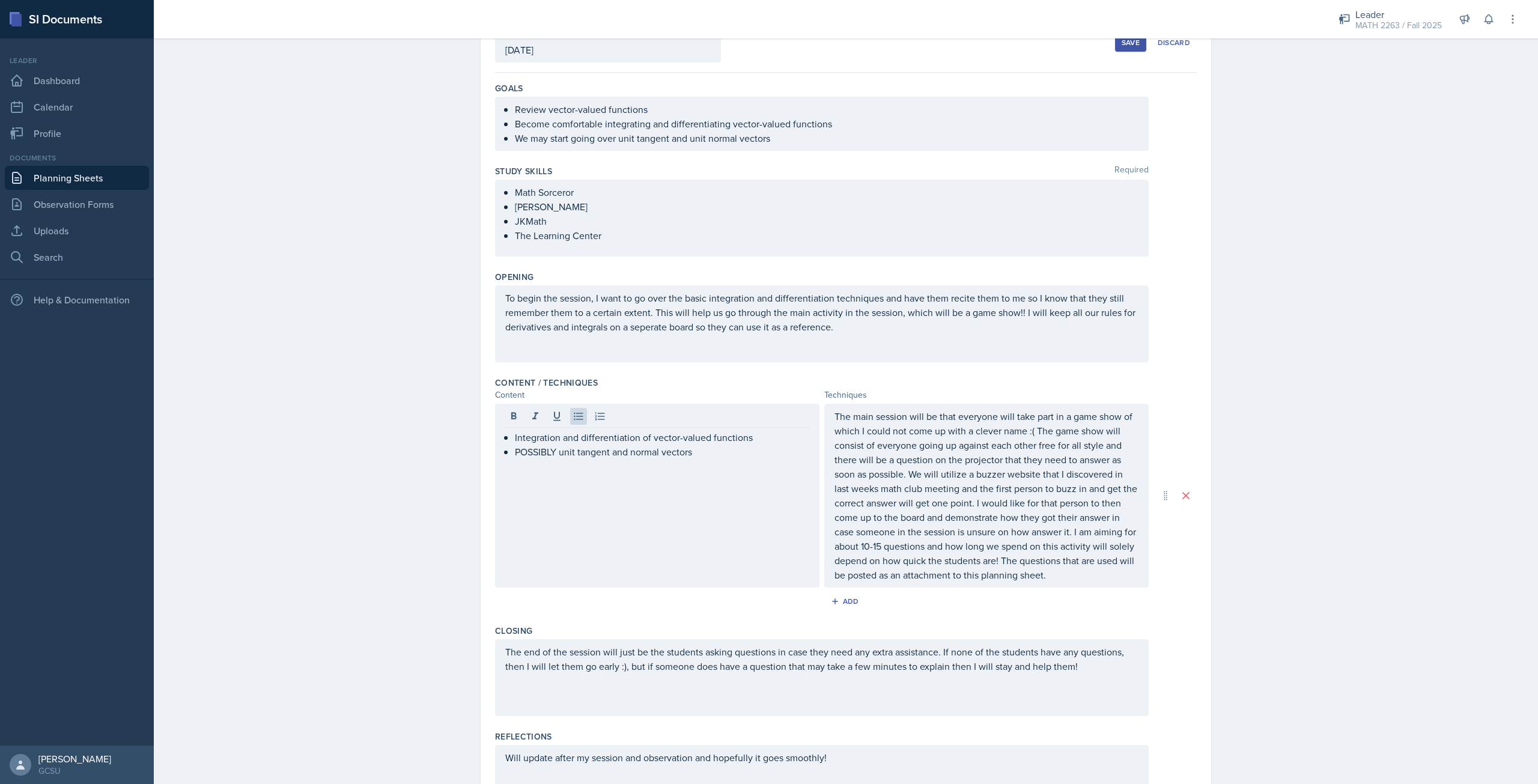
click at [1124, 46] on div "Save" at bounding box center [1130, 43] width 18 height 10
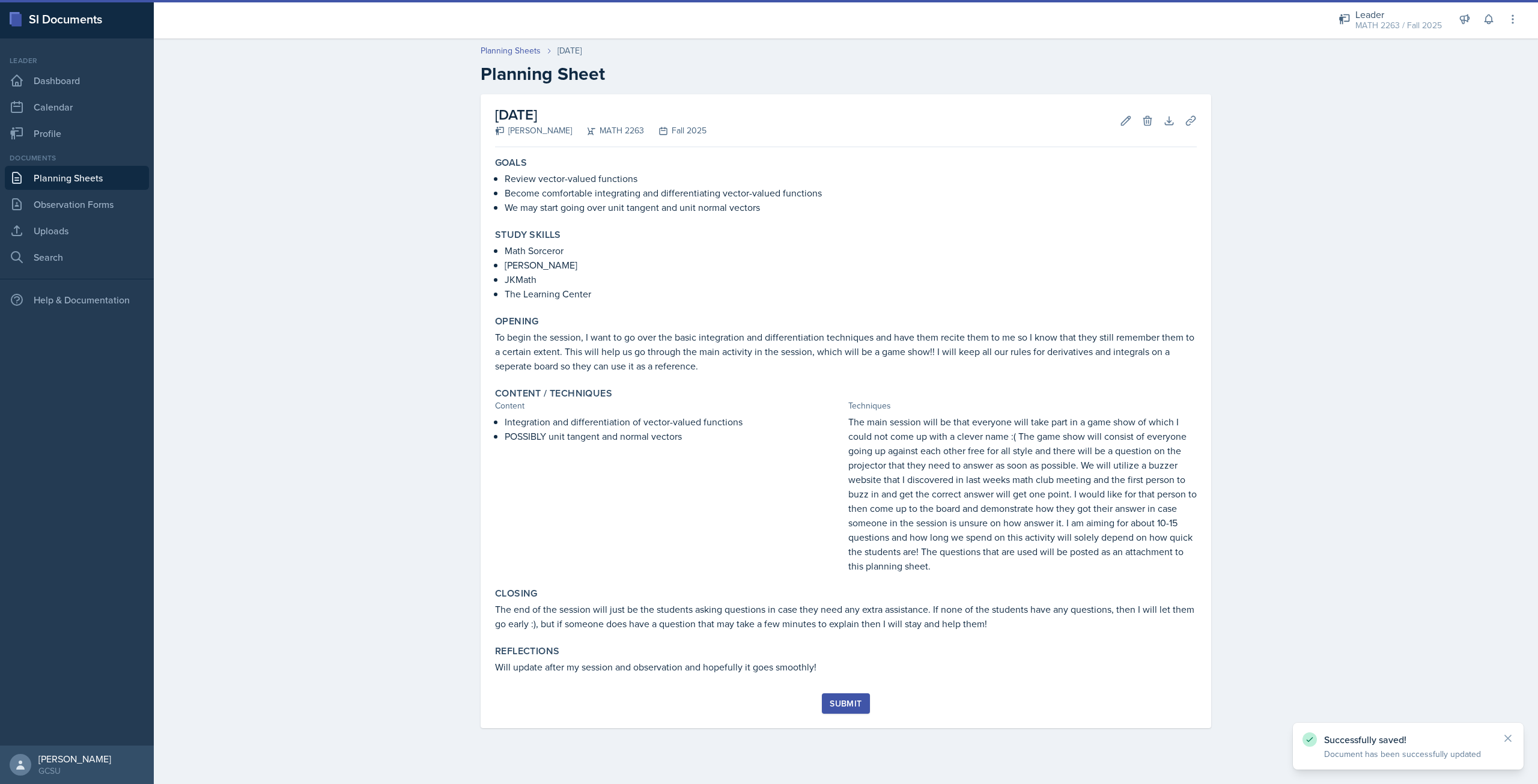
scroll to position [0, 0]
